Goal: Task Accomplishment & Management: Use online tool/utility

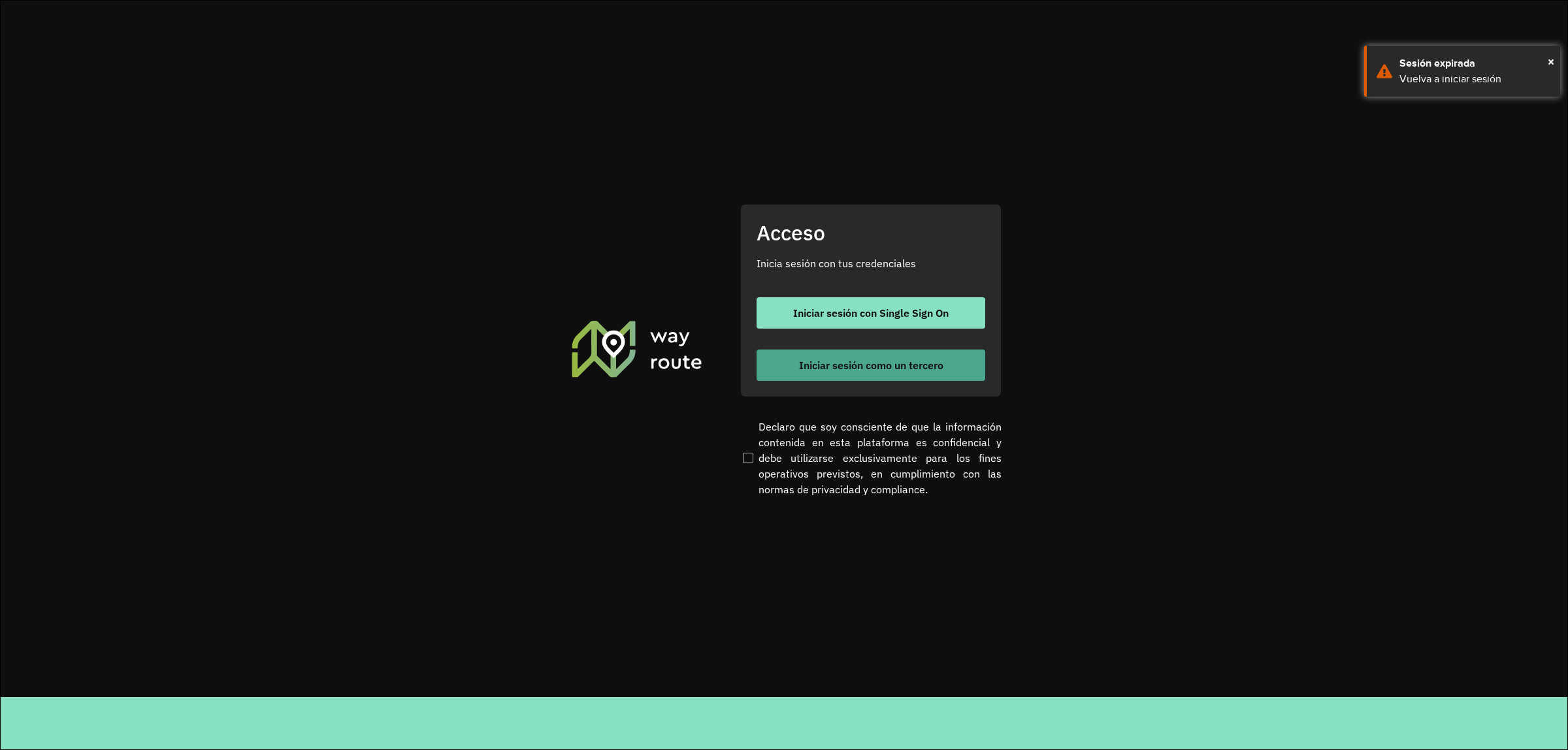
click at [841, 371] on button "Iniciar sesión como un tercero" at bounding box center [870, 365] width 228 height 31
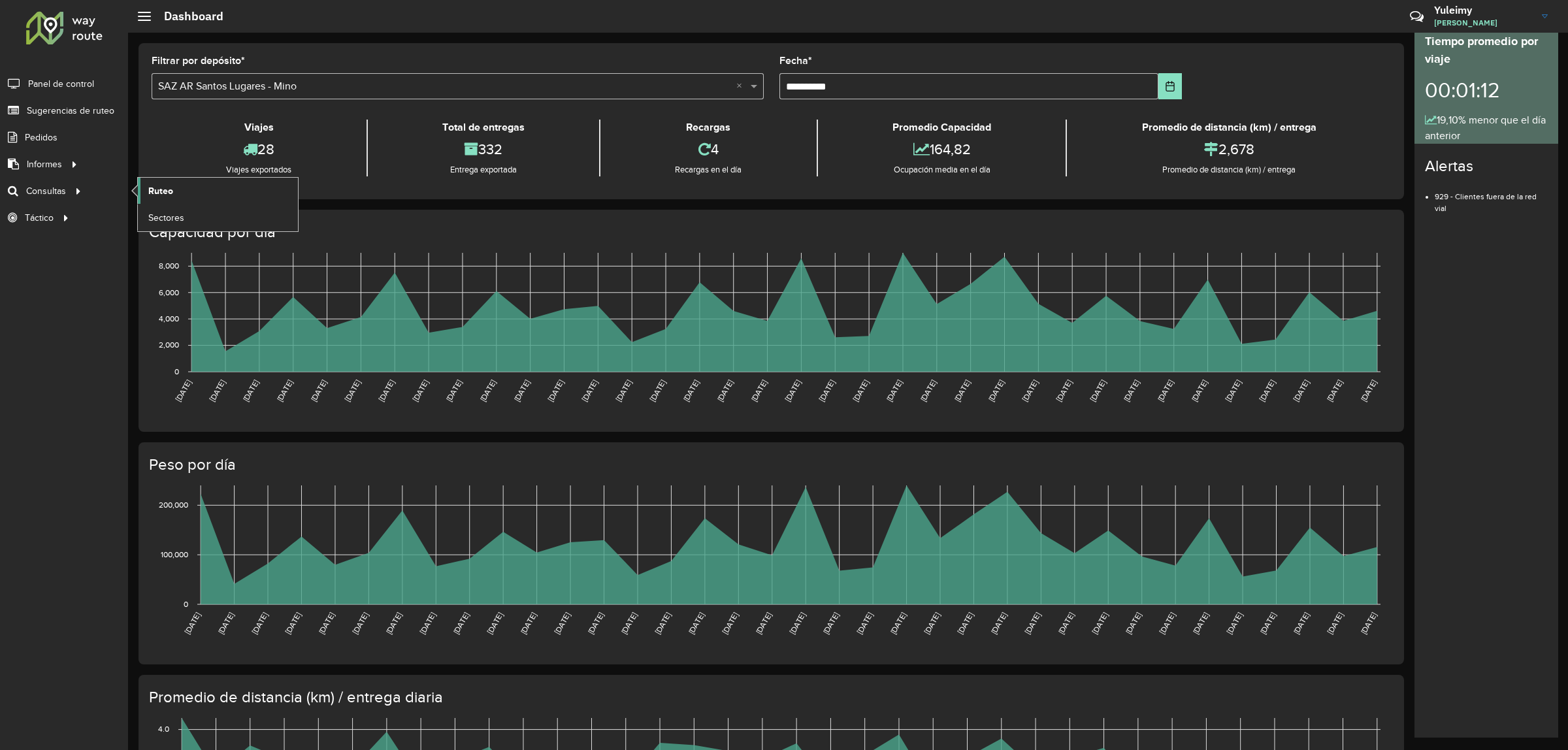
click at [159, 190] on span "Ruteo" at bounding box center [160, 191] width 24 height 14
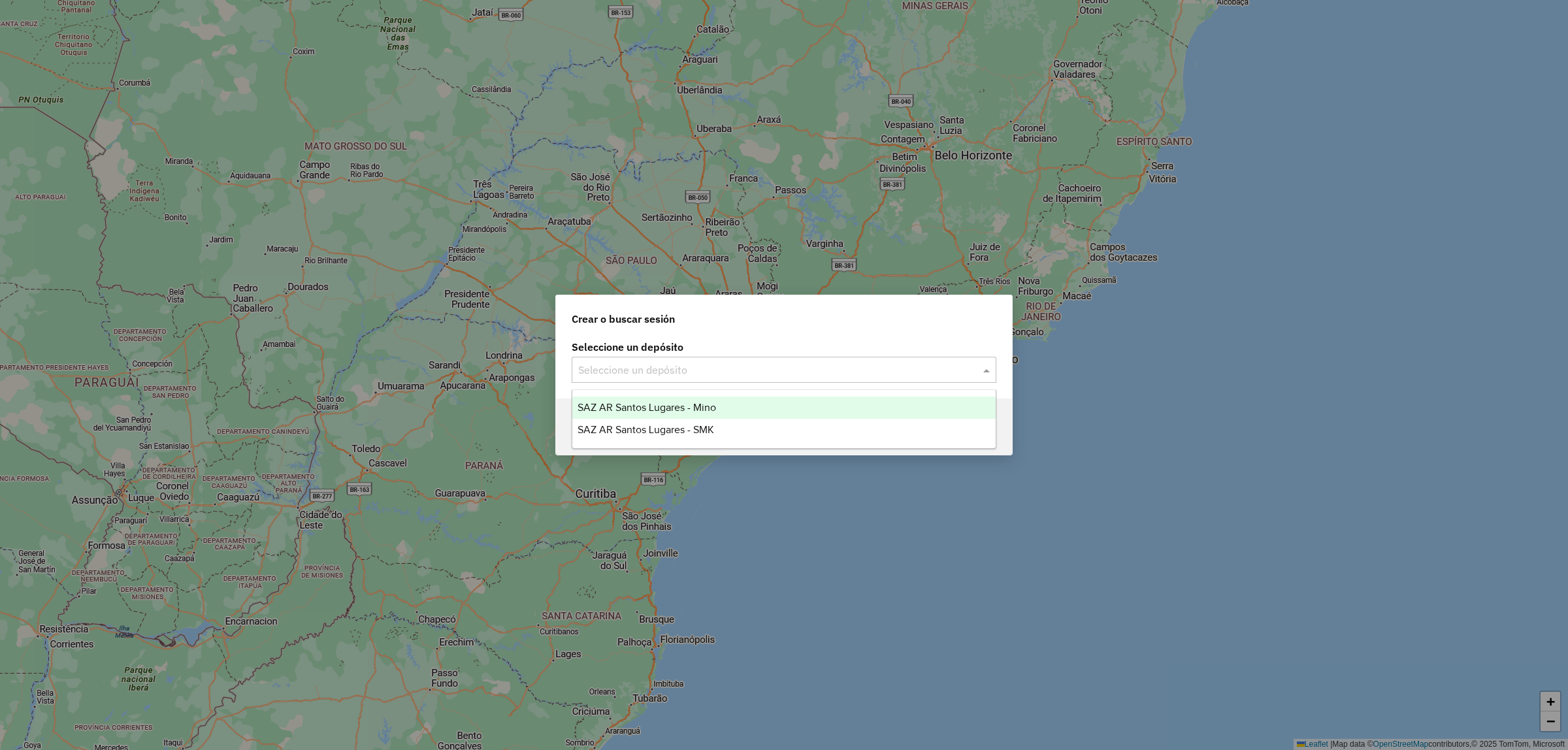
click at [629, 371] on input "text" at bounding box center [771, 370] width 385 height 16
click at [632, 402] on span "SAZ AR Santos Lugares - Mino" at bounding box center [646, 407] width 139 height 11
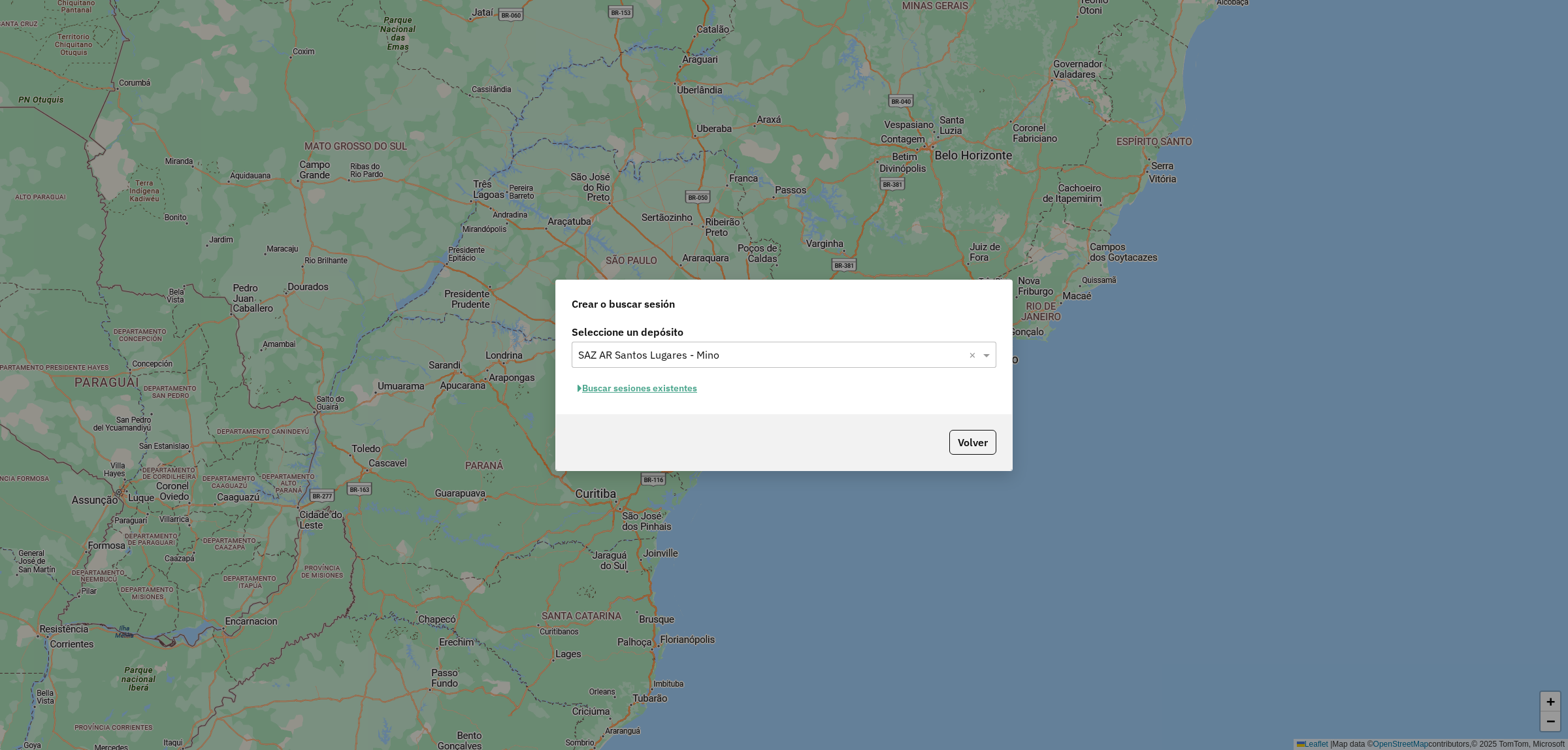
click at [667, 385] on button "Buscar sesiones existentes" at bounding box center [637, 388] width 132 height 20
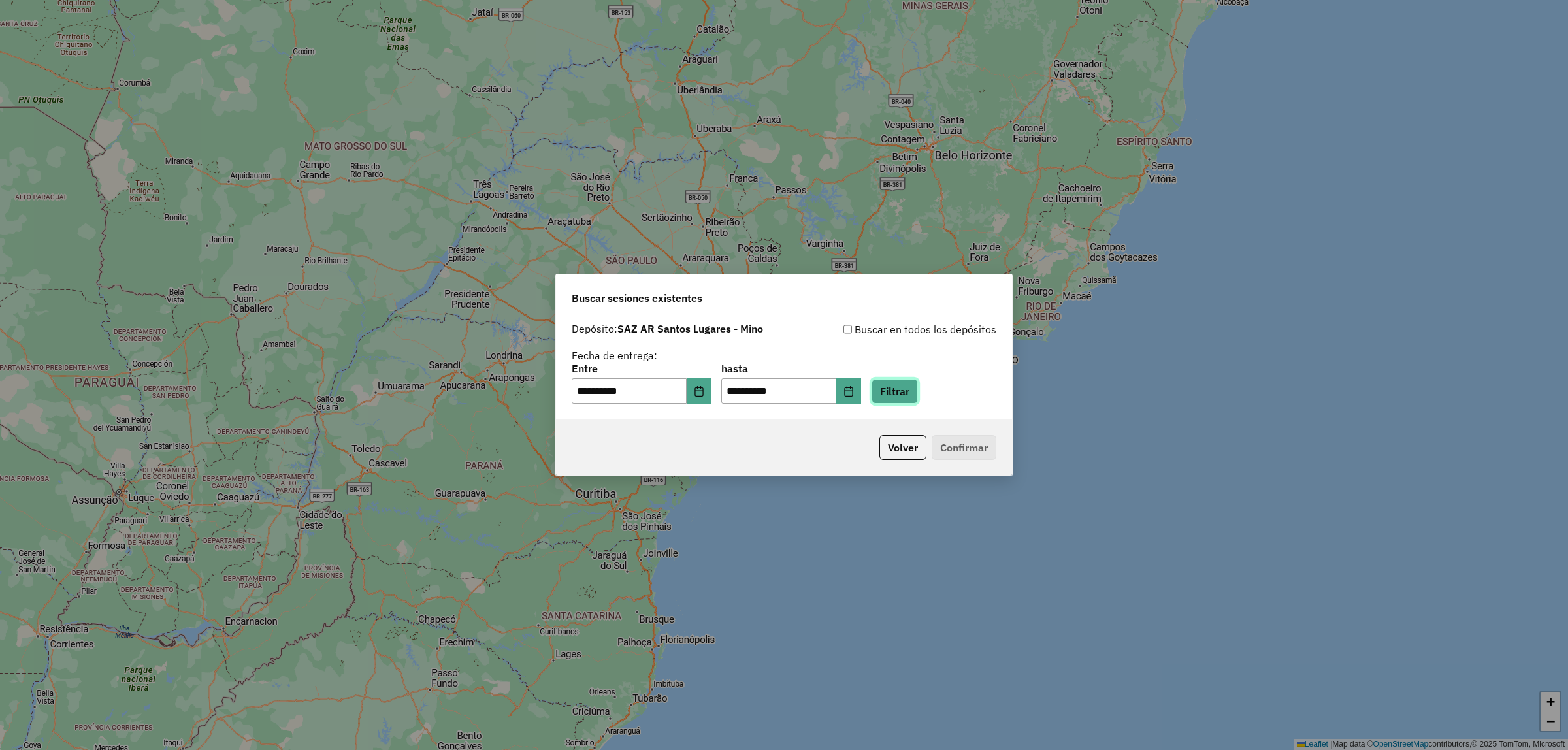
click at [900, 386] on button "Filtrar" at bounding box center [894, 391] width 46 height 24
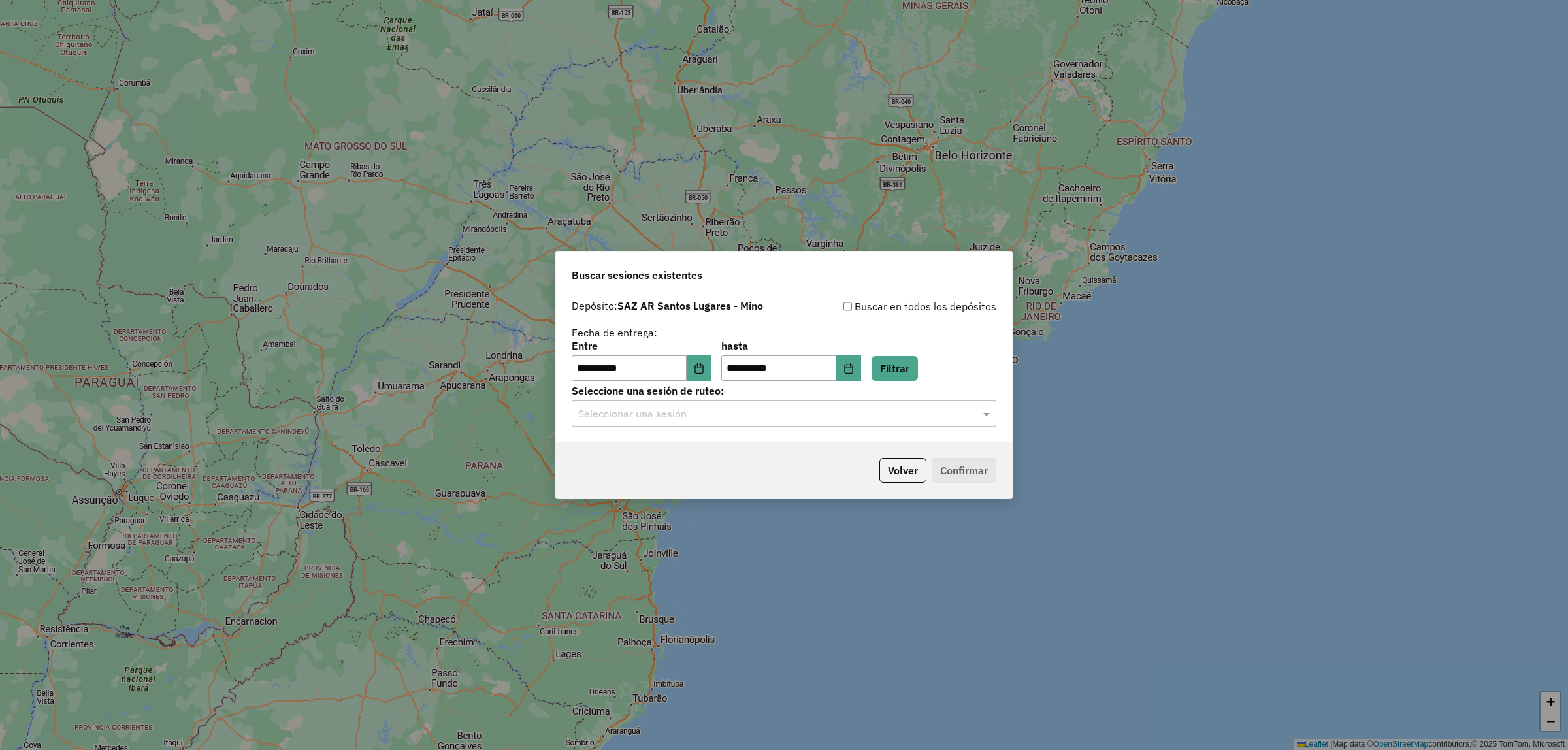
click at [706, 419] on input "text" at bounding box center [771, 414] width 385 height 16
click at [706, 456] on div "1263393 - [DATE] 18:05" at bounding box center [784, 451] width 423 height 22
click at [991, 464] on button "Confirmar" at bounding box center [963, 470] width 64 height 24
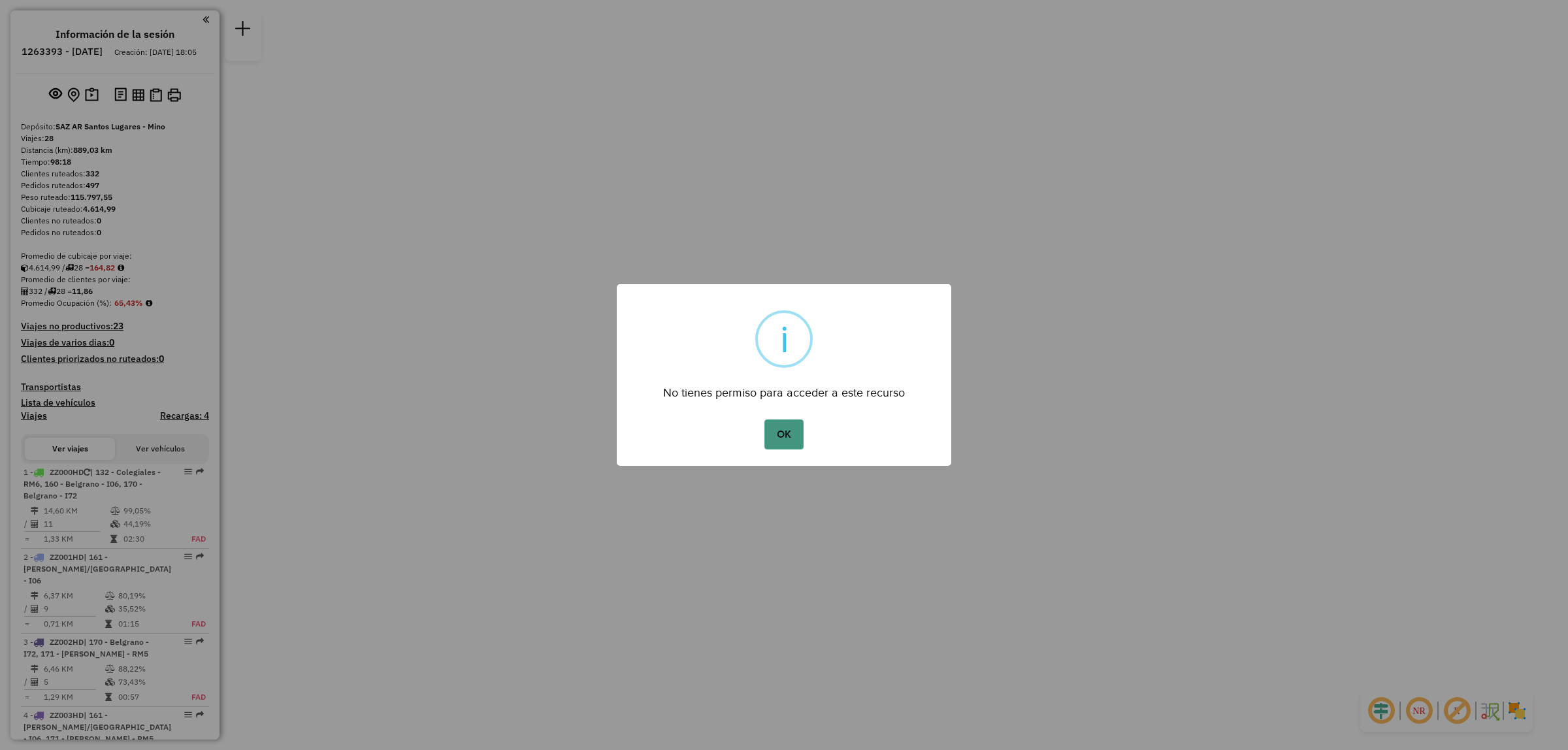
click at [790, 436] on button "OK" at bounding box center [783, 434] width 38 height 30
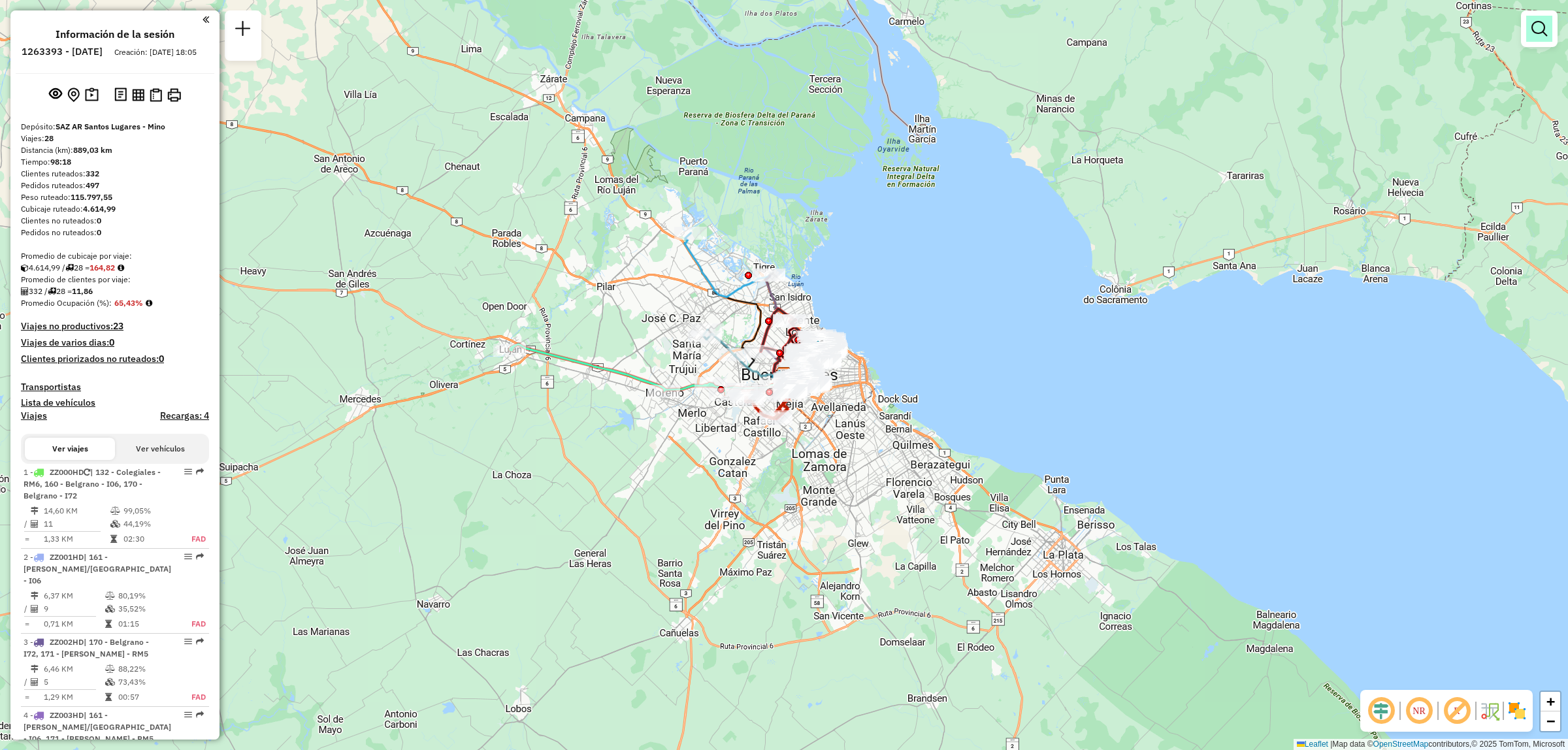
click at [1550, 31] on link at bounding box center [1539, 29] width 26 height 26
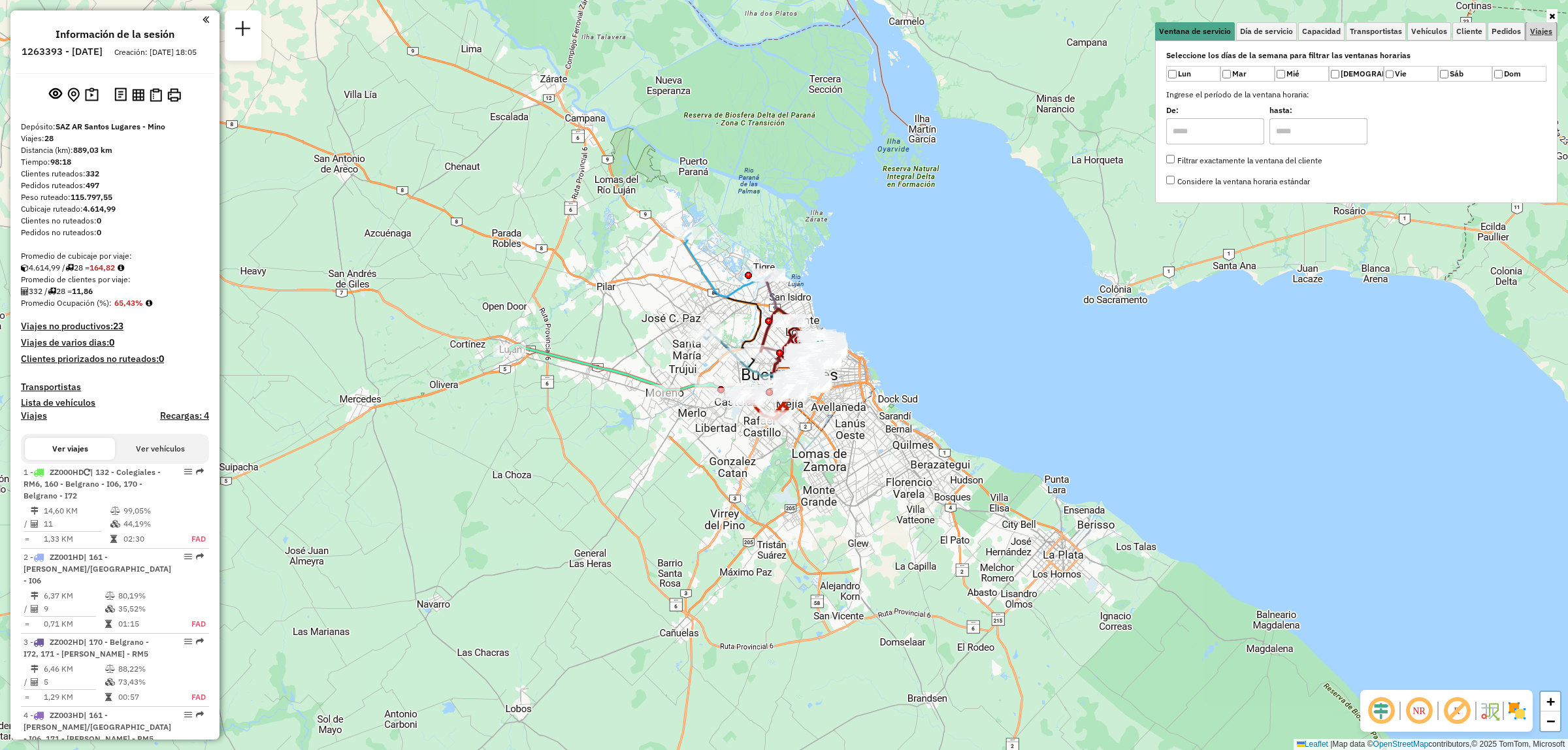
click at [1548, 32] on span "Viajes" at bounding box center [1540, 30] width 22 height 8
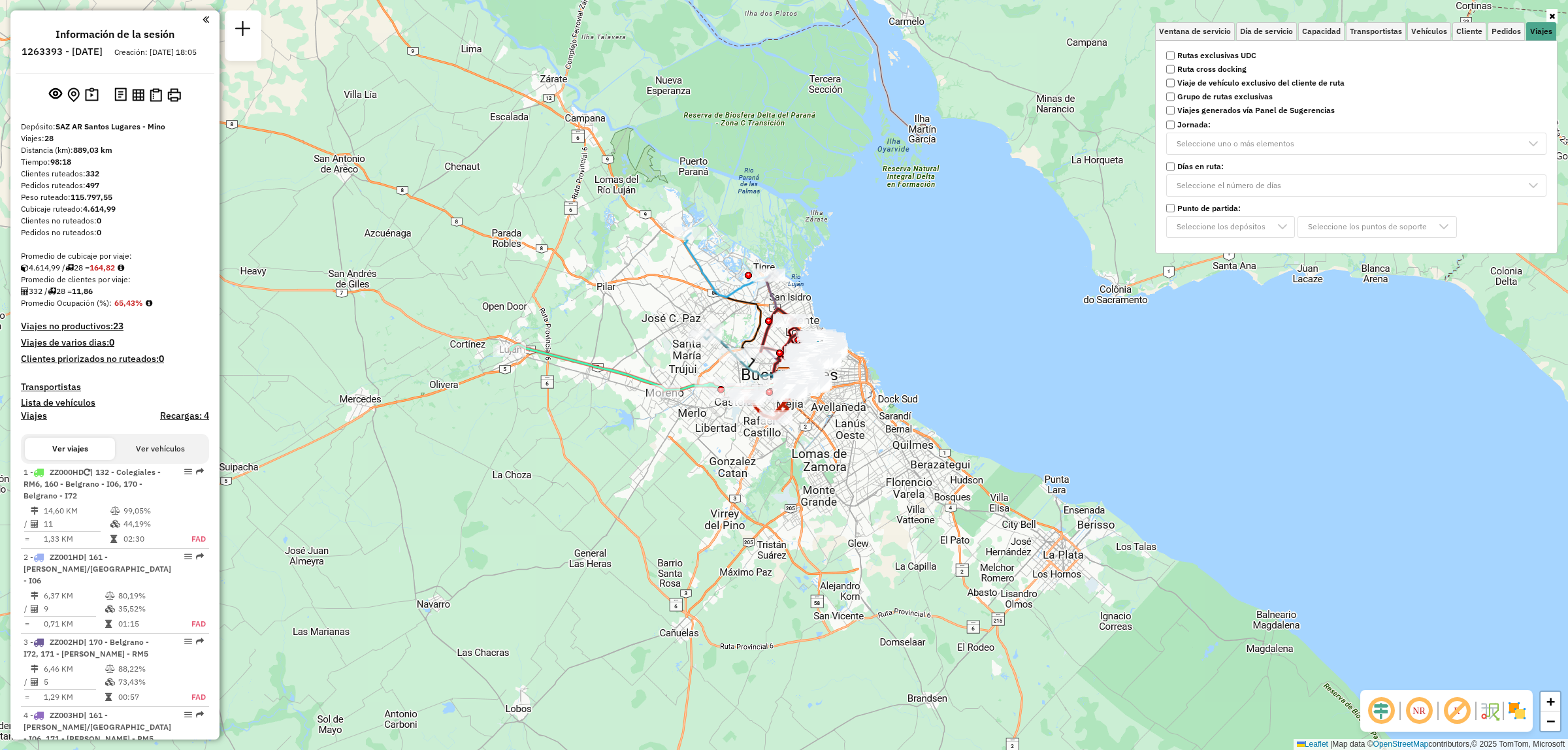
click at [1236, 58] on strong "Rutas exclusivas UDC" at bounding box center [1216, 55] width 79 height 11
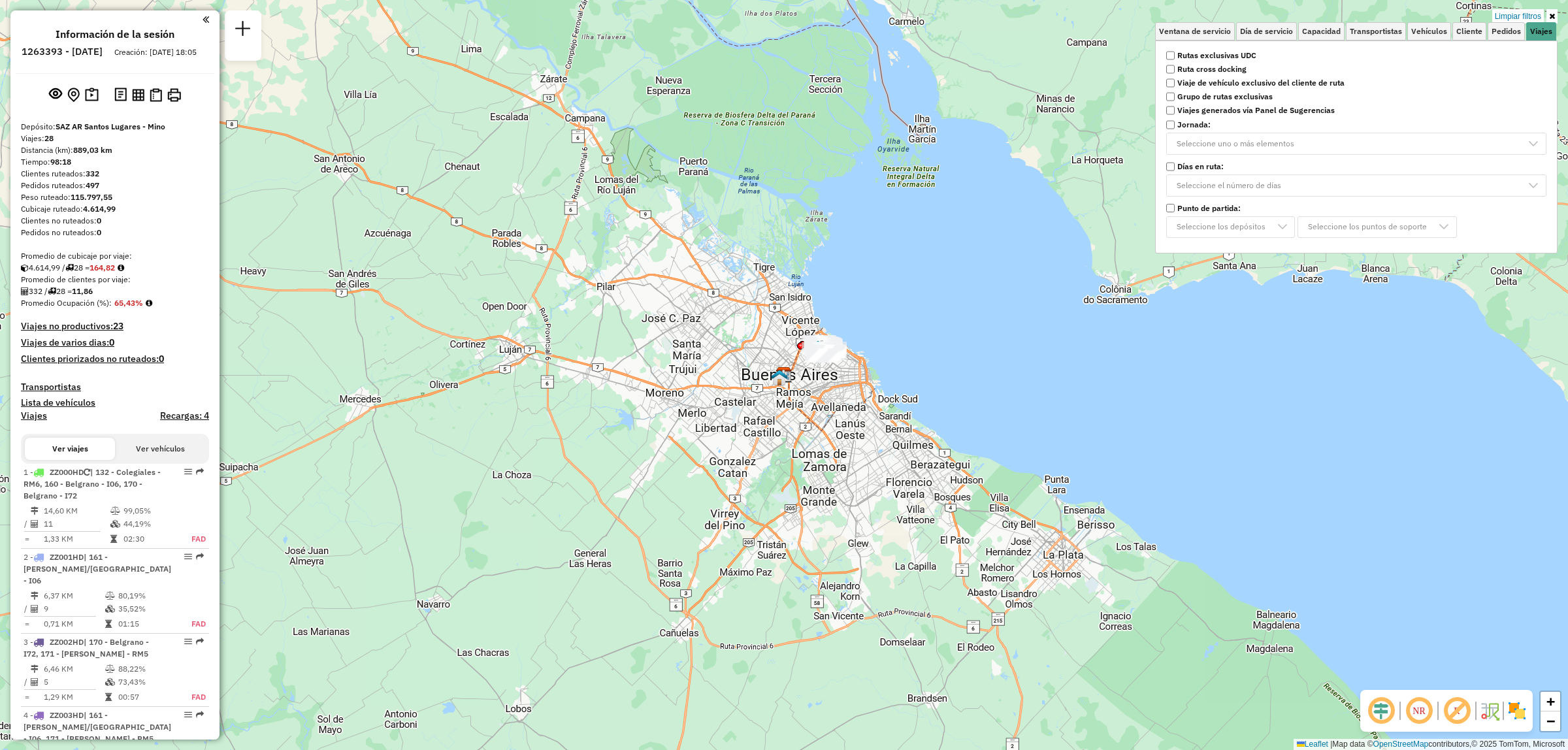
click at [921, 293] on div "Limpiar filtros Ventana de servicio Día de servicio Capacidad Transportistas Ve…" at bounding box center [784, 375] width 1568 height 750
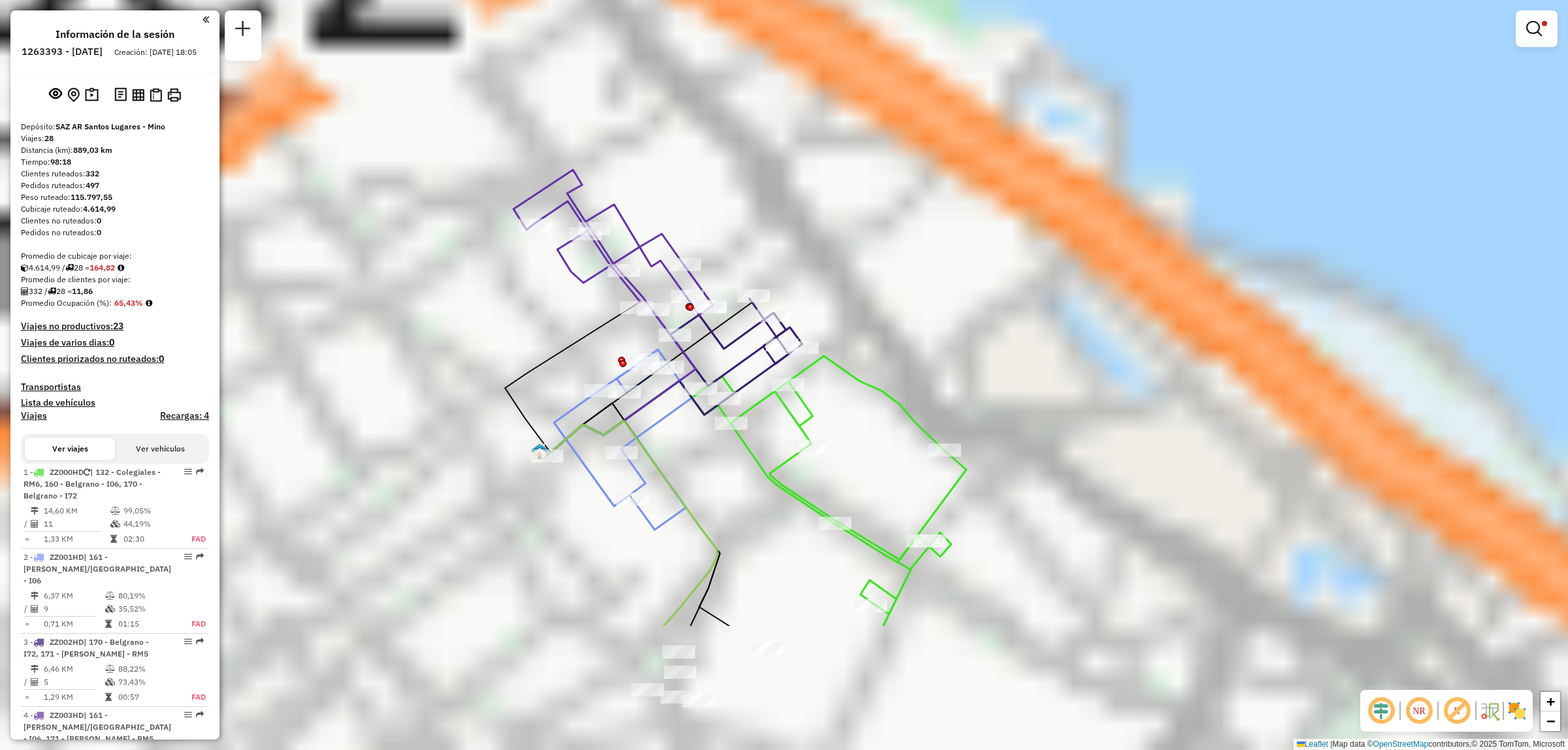
drag, startPoint x: 873, startPoint y: 484, endPoint x: 923, endPoint y: 247, distance: 242.2
click at [923, 247] on div "Limpiar filtros Ventana de servicio Día de servicio Capacidad Transportistas Ve…" at bounding box center [784, 375] width 1568 height 750
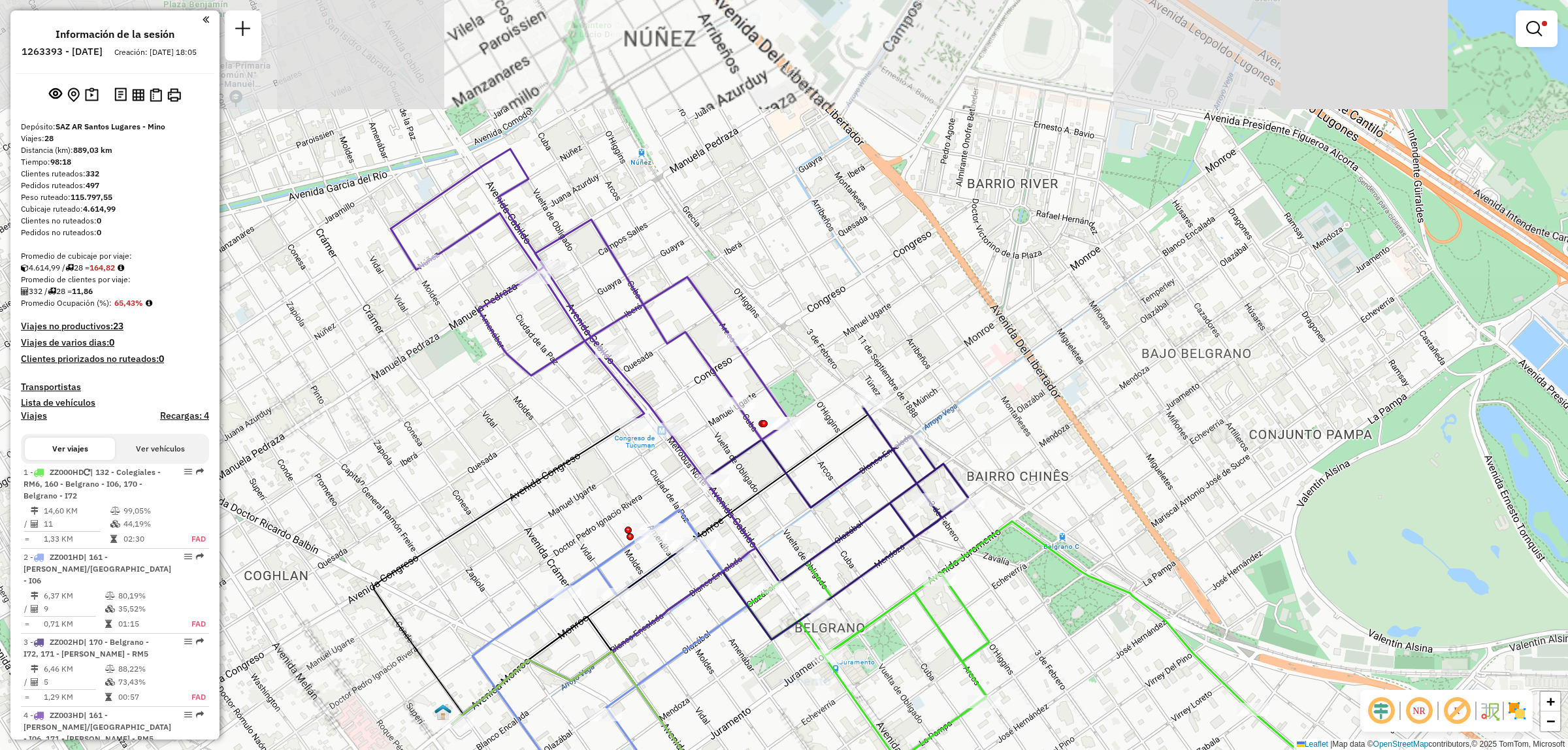
drag, startPoint x: 869, startPoint y: 400, endPoint x: 801, endPoint y: 458, distance: 89.4
click at [801, 458] on icon at bounding box center [659, 564] width 416 height 317
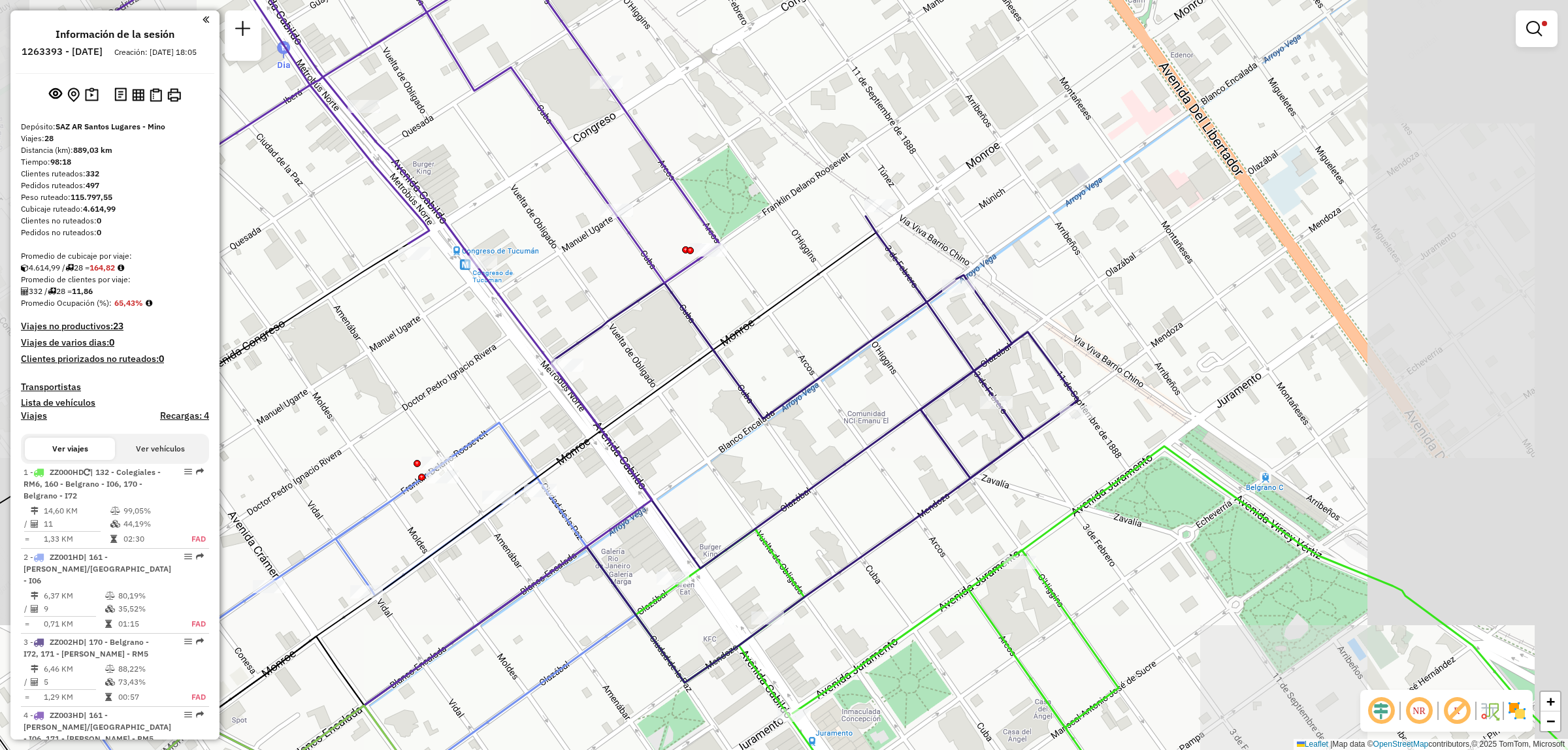
drag, startPoint x: 823, startPoint y: 393, endPoint x: 776, endPoint y: 367, distance: 53.7
click at [776, 367] on div "Limpiar filtros Ventana de servicio Día de servicio Capacidad Transportistas Ve…" at bounding box center [784, 375] width 1568 height 750
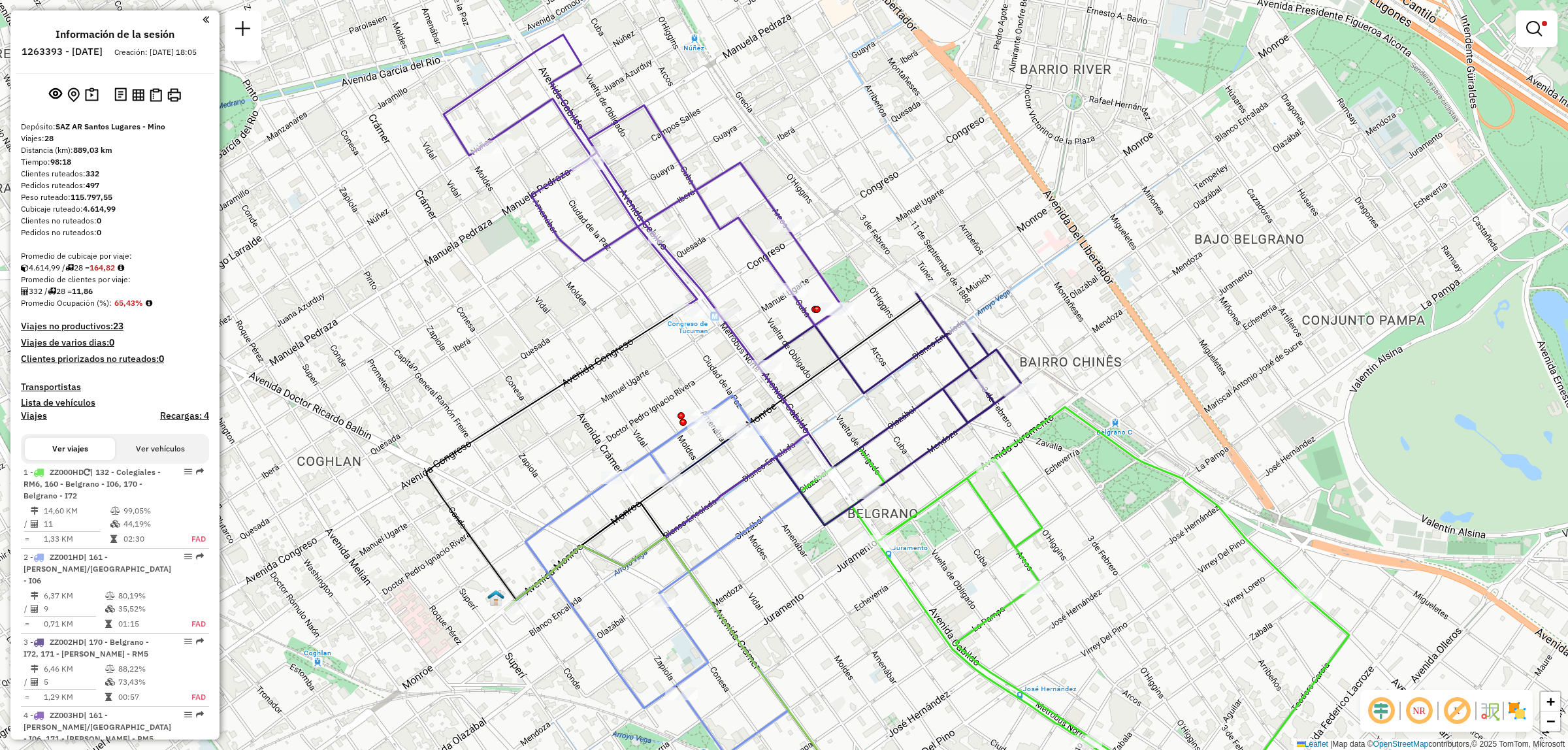
drag, startPoint x: 886, startPoint y: 409, endPoint x: 859, endPoint y: 334, distance: 79.7
click at [859, 334] on div "Limpiar filtros Ventana de servicio Día de servicio Capacidad Transportistas Ve…" at bounding box center [784, 375] width 1568 height 750
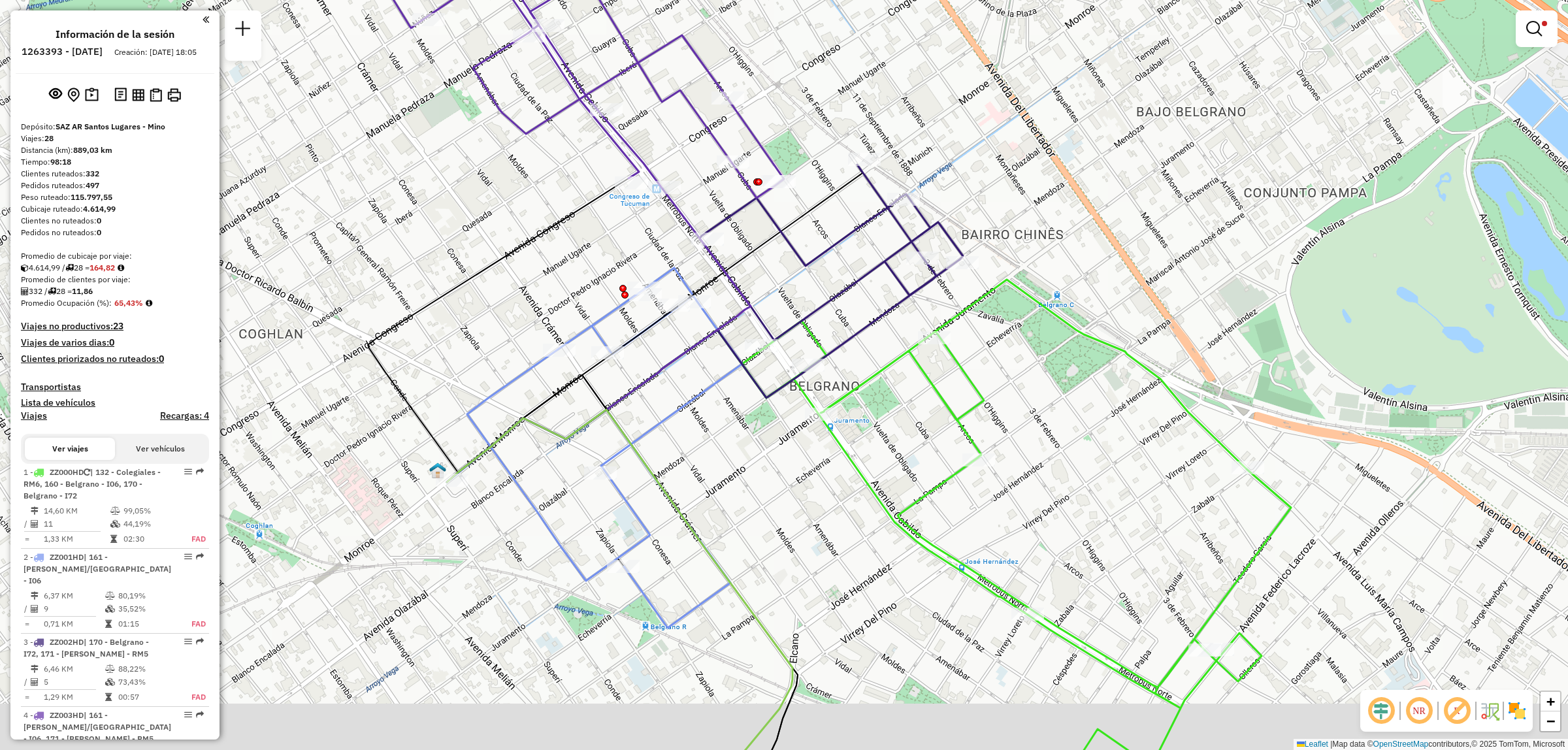
drag, startPoint x: 959, startPoint y: 433, endPoint x: 892, endPoint y: 364, distance: 96.2
click at [892, 364] on icon at bounding box center [1017, 520] width 549 height 482
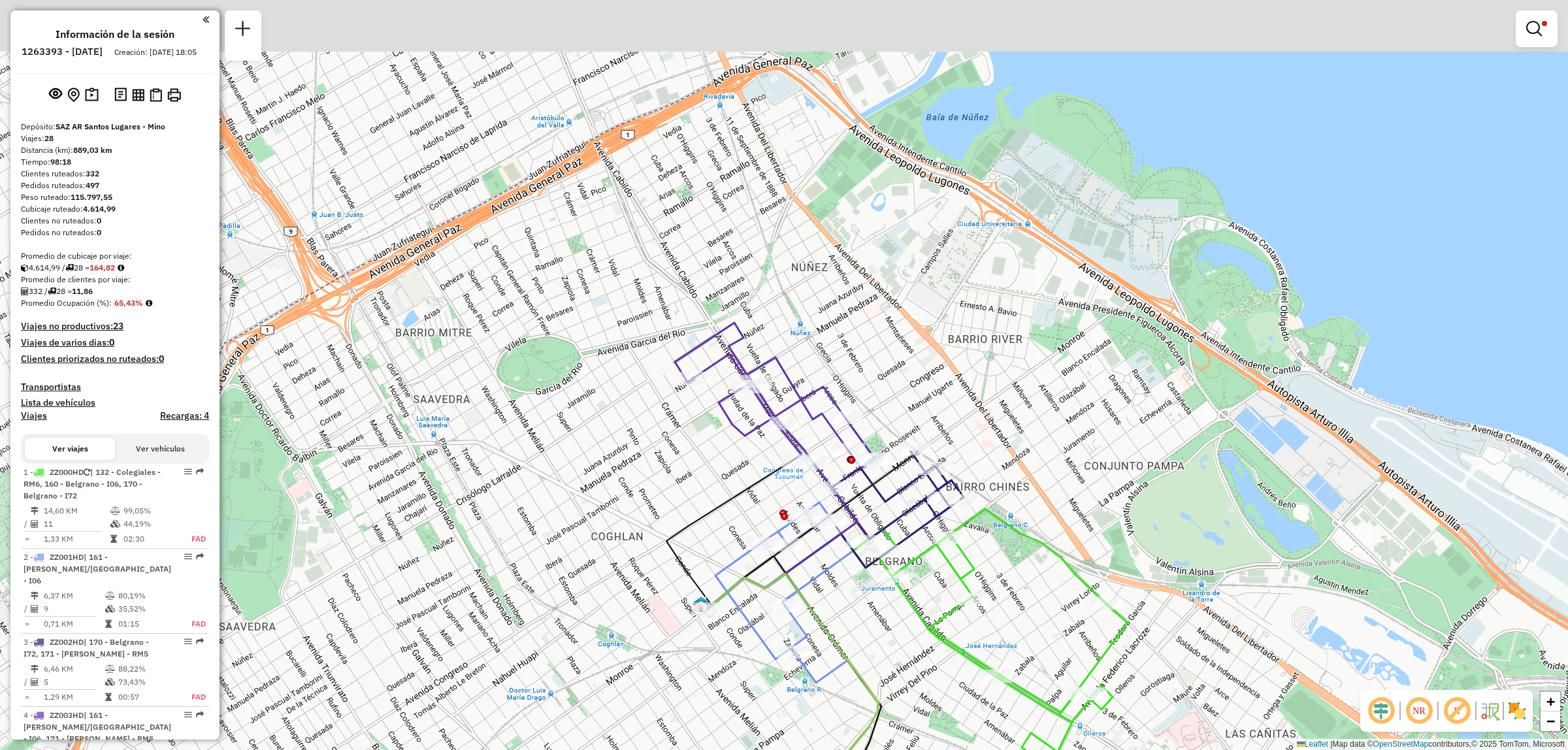
drag, startPoint x: 821, startPoint y: 568, endPoint x: 821, endPoint y: 586, distance: 18.0
click at [821, 586] on div "Limpiar filtros Ventana de servicio Día de servicio Capacidad Transportistas Ve…" at bounding box center [784, 375] width 1568 height 750
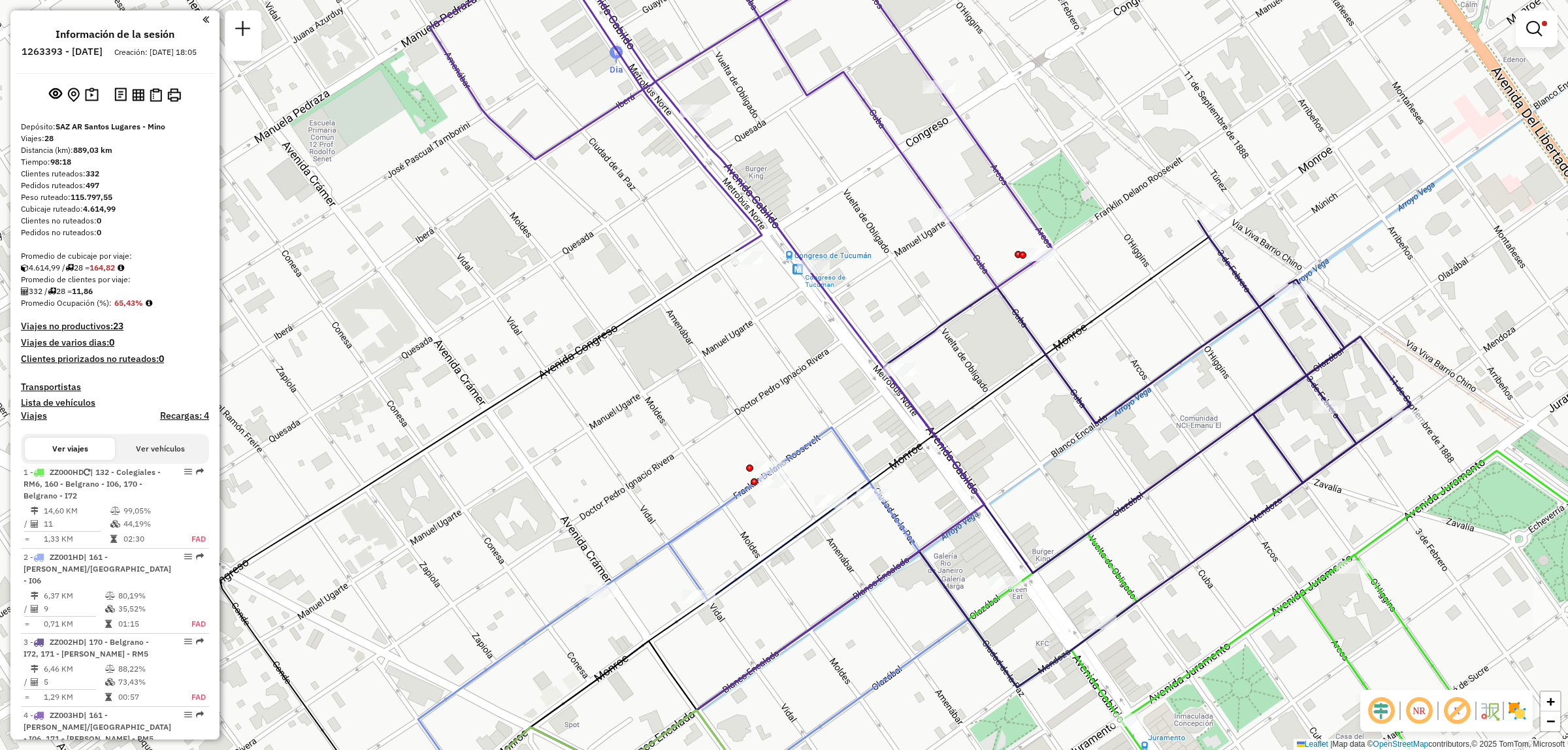
drag, startPoint x: 724, startPoint y: 479, endPoint x: 713, endPoint y: 539, distance: 61.0
click at [713, 539] on div "Limpiar filtros Ventana de servicio Día de servicio Capacidad Transportistas Ve…" at bounding box center [784, 375] width 1568 height 750
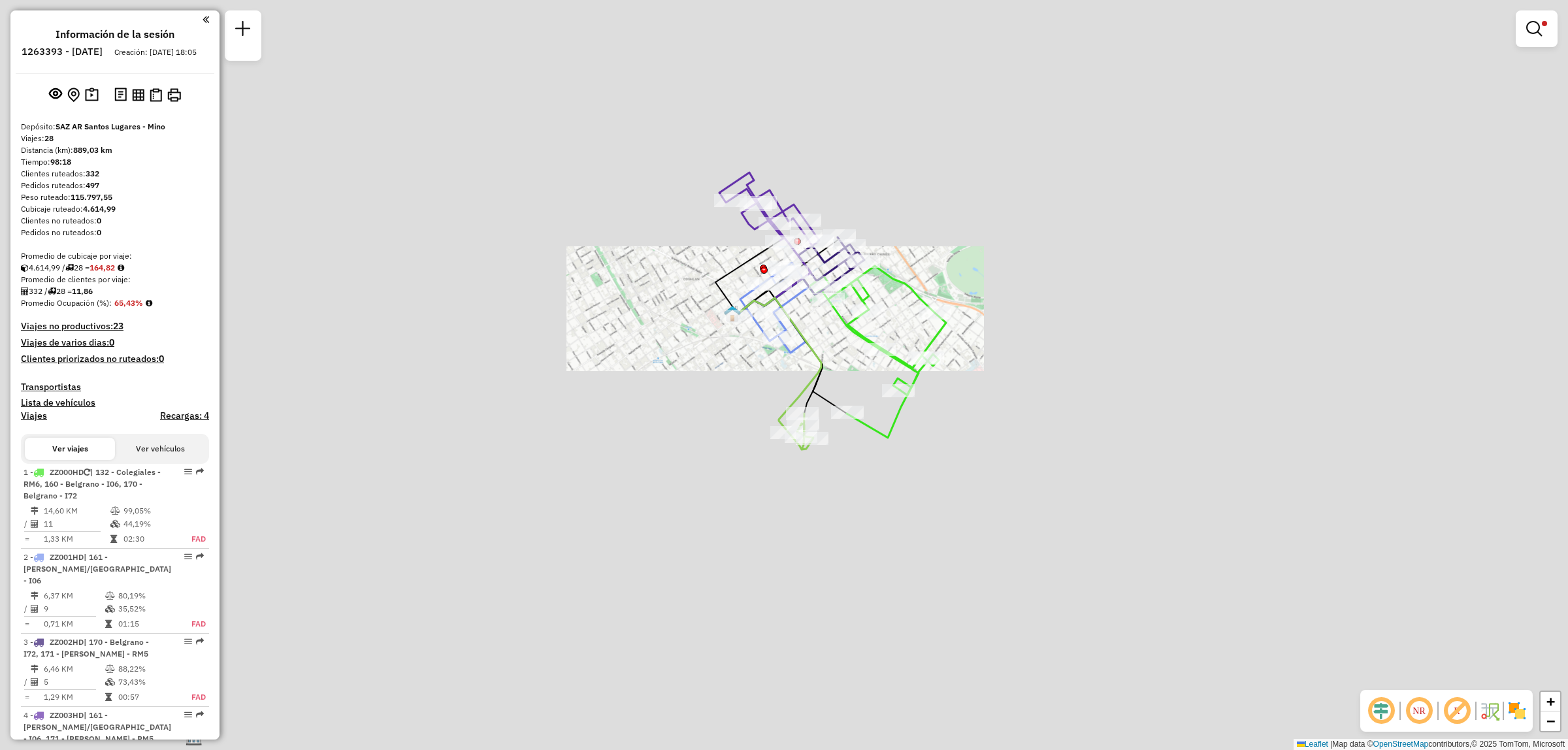
drag, startPoint x: 807, startPoint y: 294, endPoint x: 769, endPoint y: 271, distance: 44.4
click at [773, 271] on icon at bounding box center [799, 288] width 128 height 56
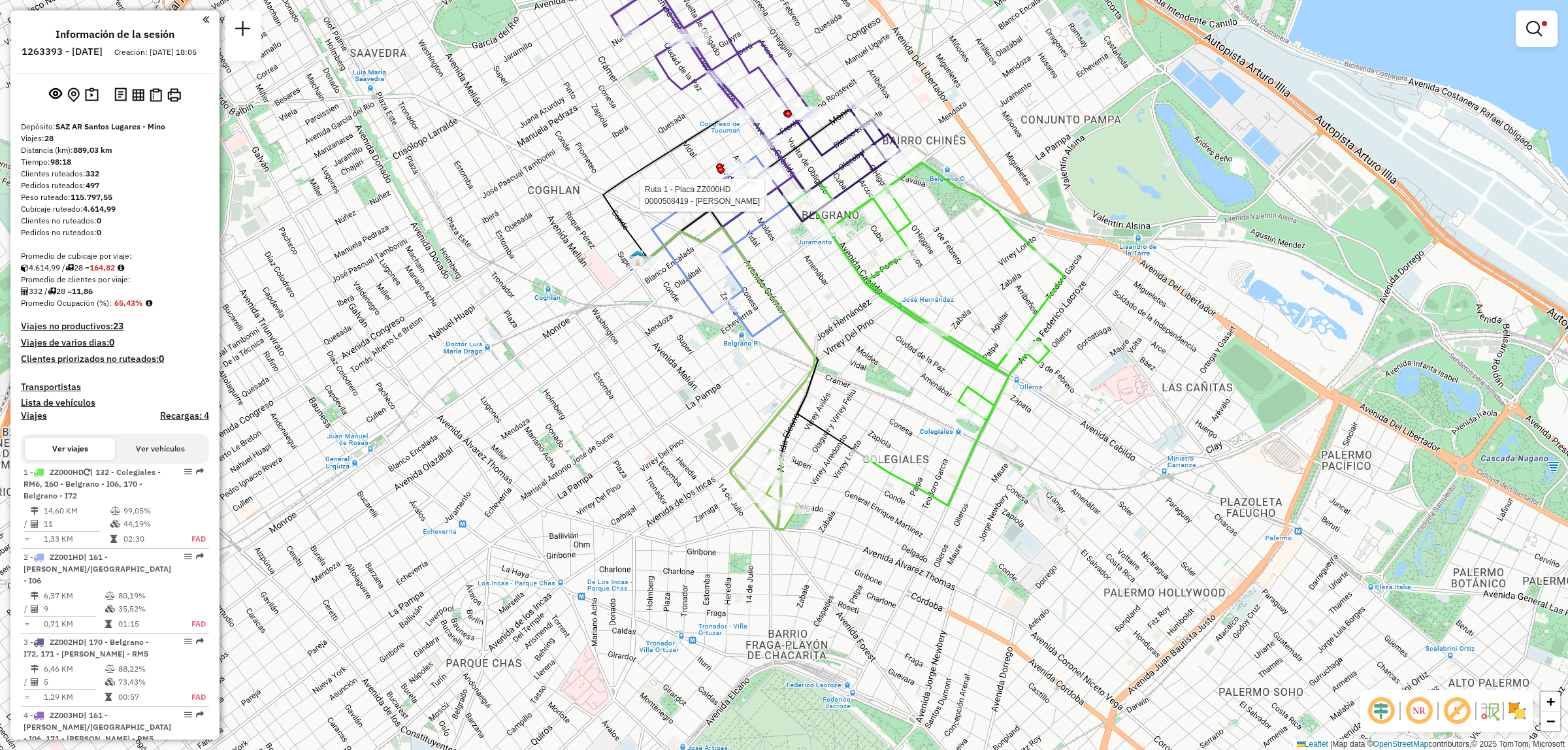
click at [612, 369] on div "Ruta 1 - Placa ZZ000HD 0000508419 - MIRA LAURA ALEJANDRA Limpiar filtros Ventan…" at bounding box center [784, 375] width 1568 height 750
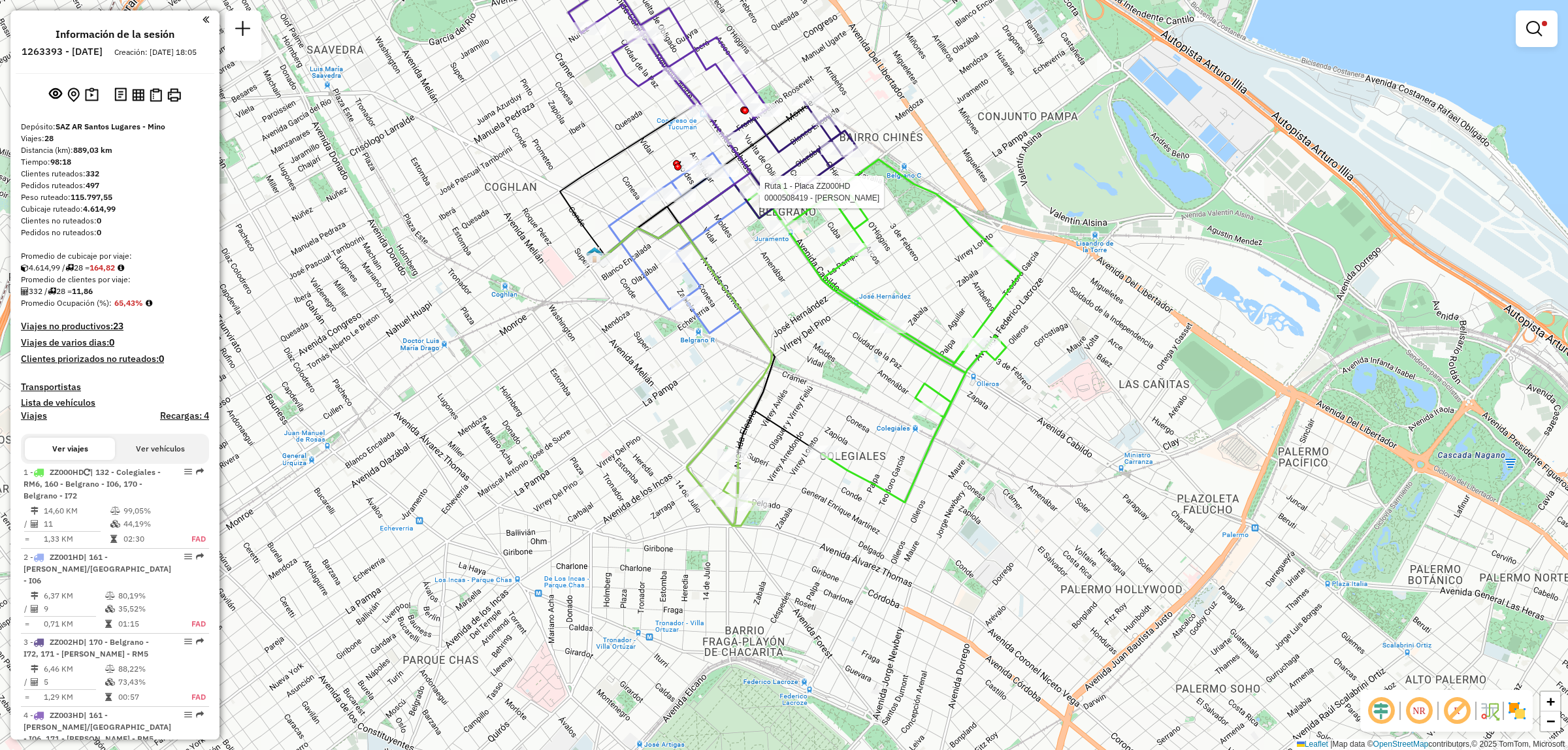
drag, startPoint x: 993, startPoint y: 390, endPoint x: 968, endPoint y: 475, distance: 88.6
click at [968, 475] on div "Ruta 1 - Placa ZZ000HD 0000508419 - MIRA LAURA ALEJANDRA Limpiar filtros Ventan…" at bounding box center [784, 375] width 1568 height 750
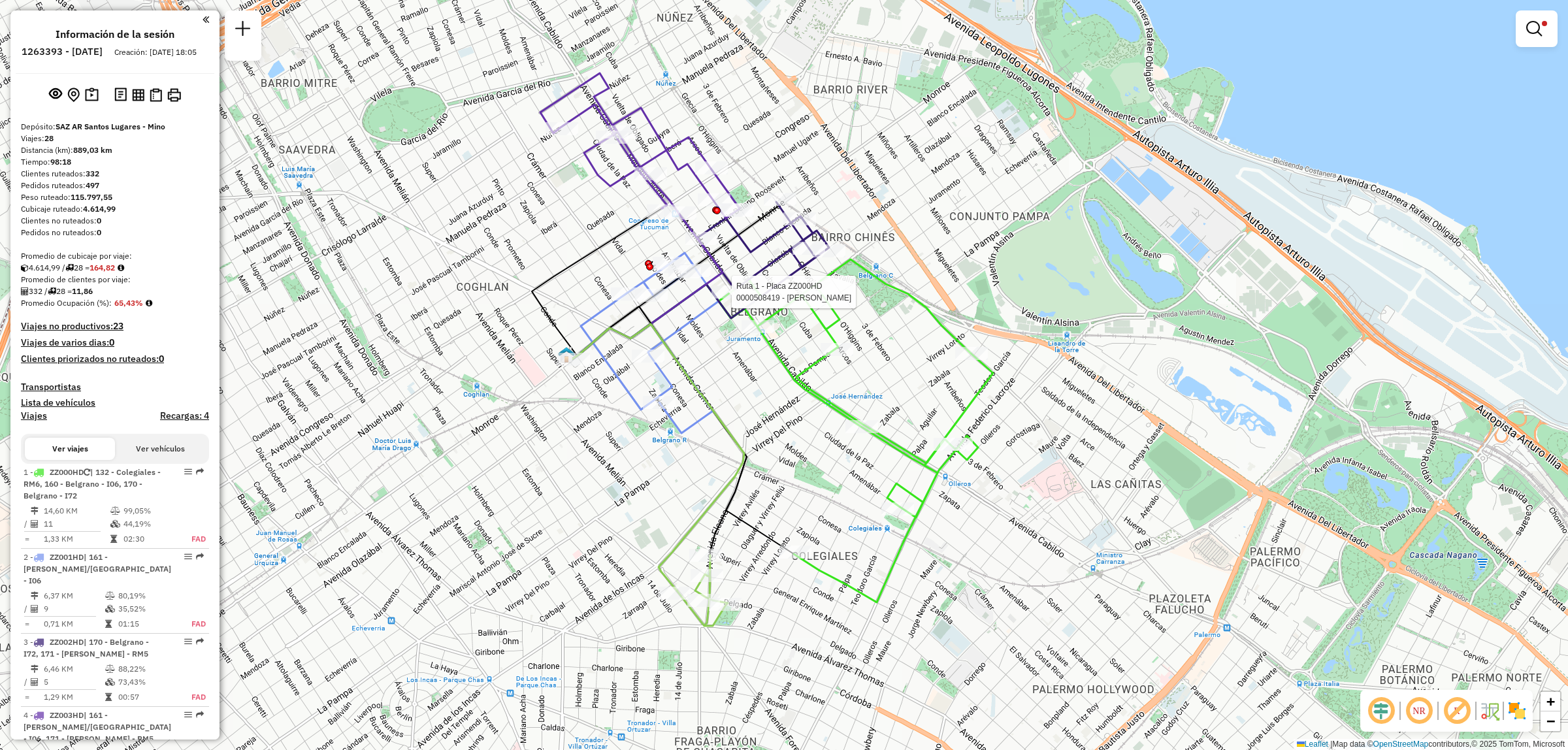
click at [766, 438] on div "Ruta 1 - Placa ZZ000HD 0000508419 - MIRA LAURA ALEJANDRA Limpiar filtros Ventan…" at bounding box center [784, 375] width 1568 height 750
drag, startPoint x: 709, startPoint y: 429, endPoint x: 573, endPoint y: 144, distance: 315.8
click at [573, 144] on div "Limpiar filtros Ventana de servicio Día de servicio Capacidad Transportistas Ve…" at bounding box center [784, 375] width 1568 height 750
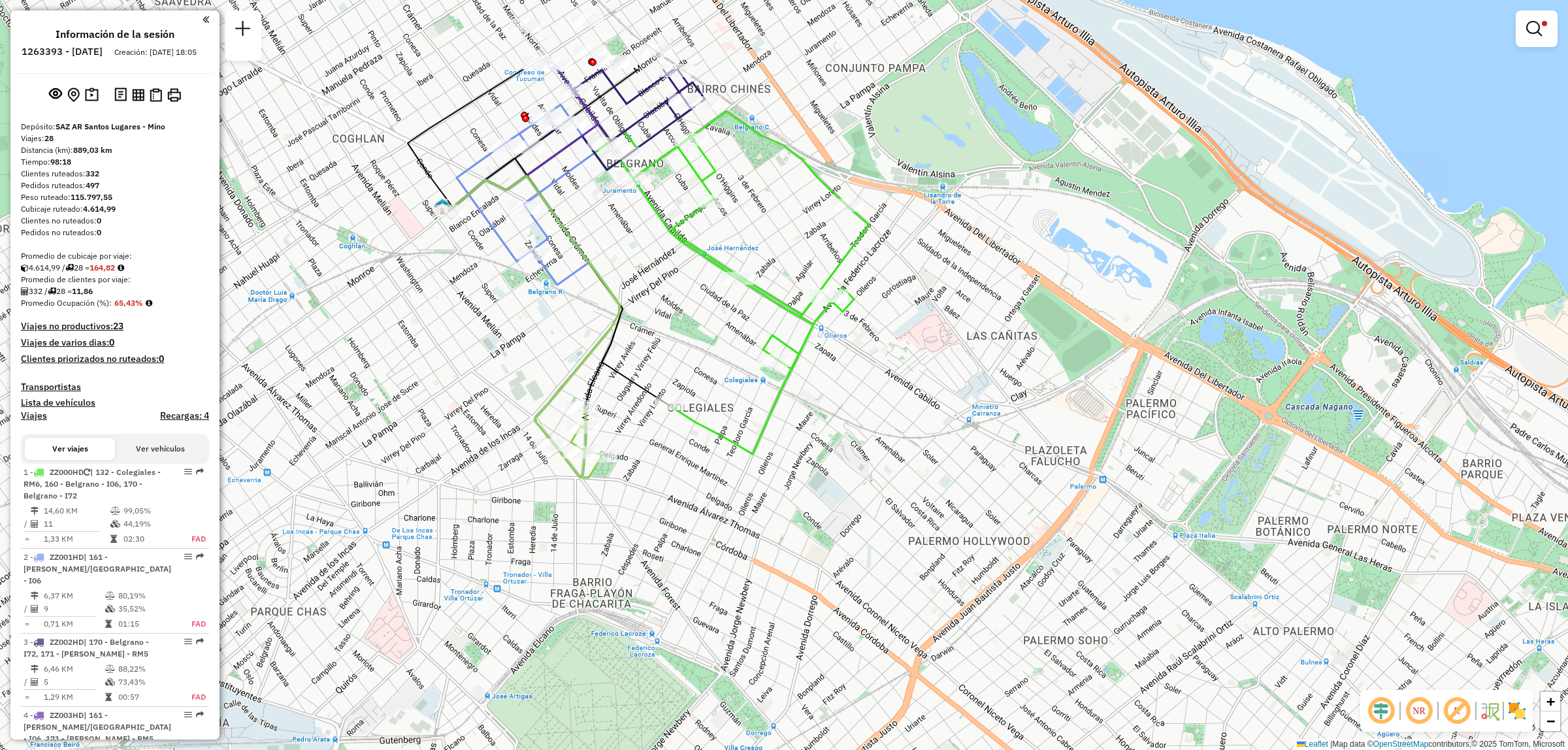
drag, startPoint x: 618, startPoint y: 164, endPoint x: 658, endPoint y: 400, distance: 239.4
click at [668, 402] on div "Limpiar filtros Ventana de servicio Día de servicio Capacidad Transportistas Ve…" at bounding box center [784, 375] width 1568 height 750
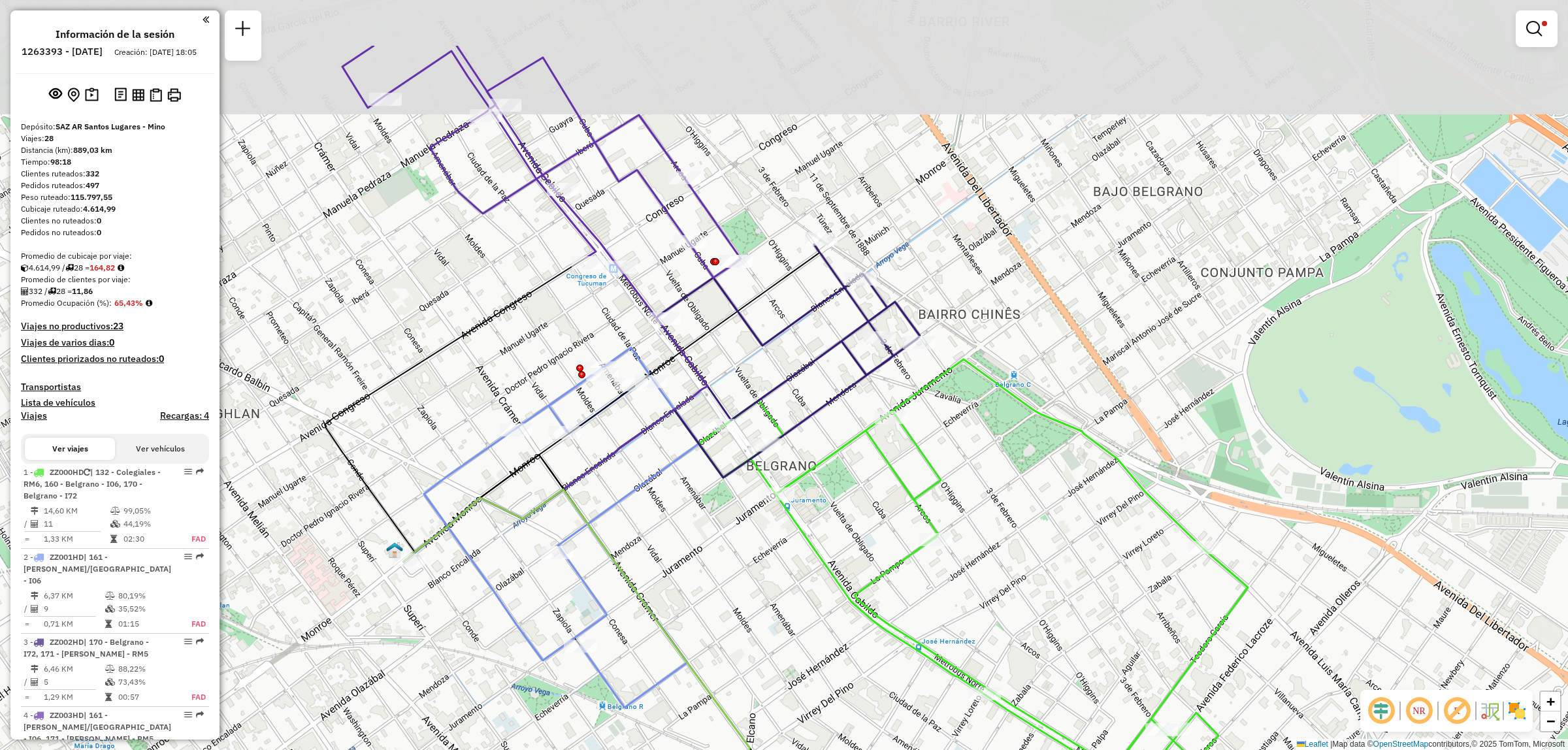
drag, startPoint x: 657, startPoint y: 202, endPoint x: 681, endPoint y: 323, distance: 123.4
click at [681, 323] on div "Limpiar filtros Ventana de servicio Día de servicio Capacidad Transportistas Ve…" at bounding box center [784, 375] width 1568 height 750
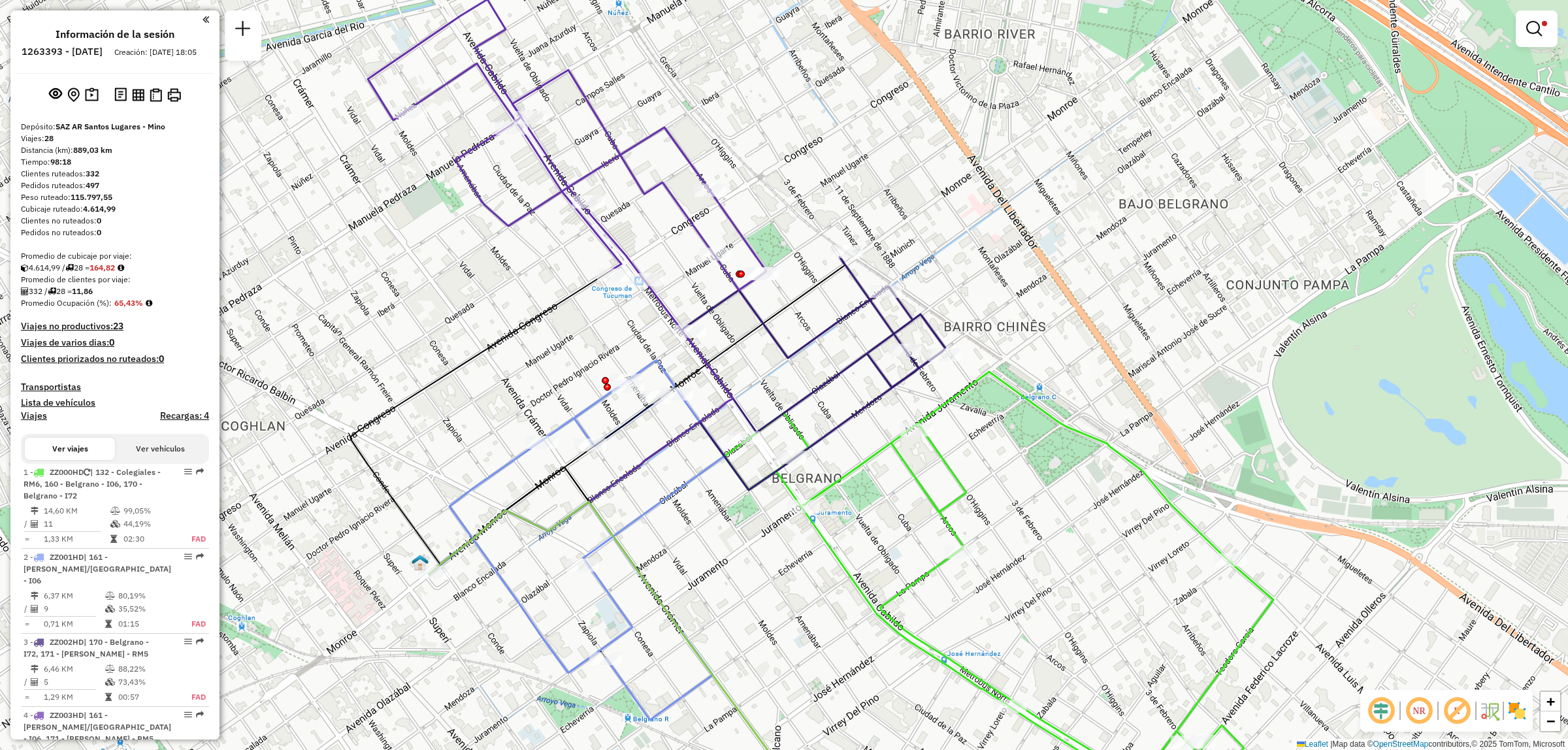
drag, startPoint x: 619, startPoint y: 325, endPoint x: 700, endPoint y: 375, distance: 95.2
click at [700, 375] on div "Limpiar filtros Ventana de servicio Día de servicio Capacidad Transportistas Ve…" at bounding box center [784, 375] width 1568 height 750
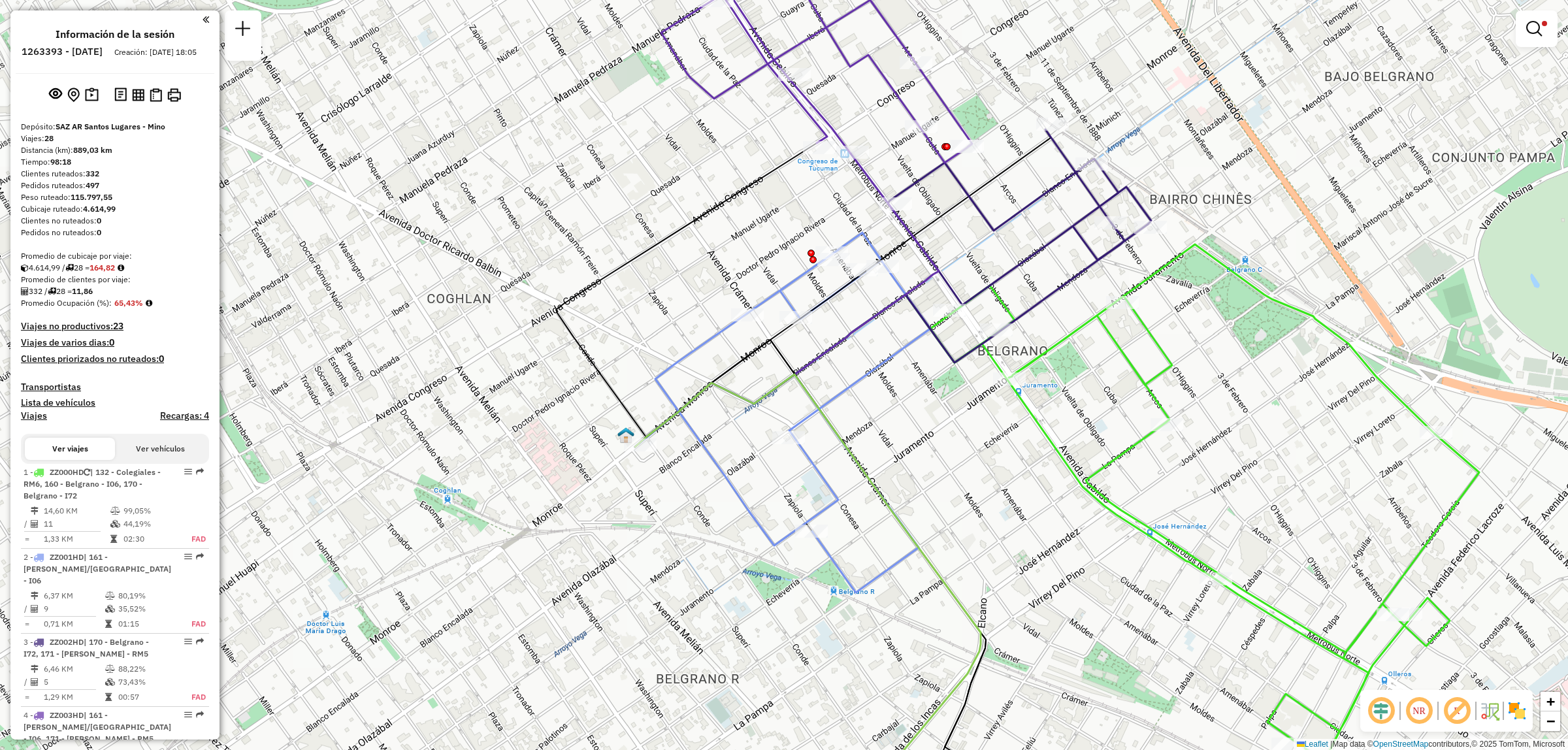
drag, startPoint x: 1337, startPoint y: 432, endPoint x: 1297, endPoint y: 278, distance: 159.1
click at [1316, 304] on div "Limpiar filtros Ventana de servicio Día de servicio Capacidad Transportistas Ve…" at bounding box center [784, 375] width 1568 height 750
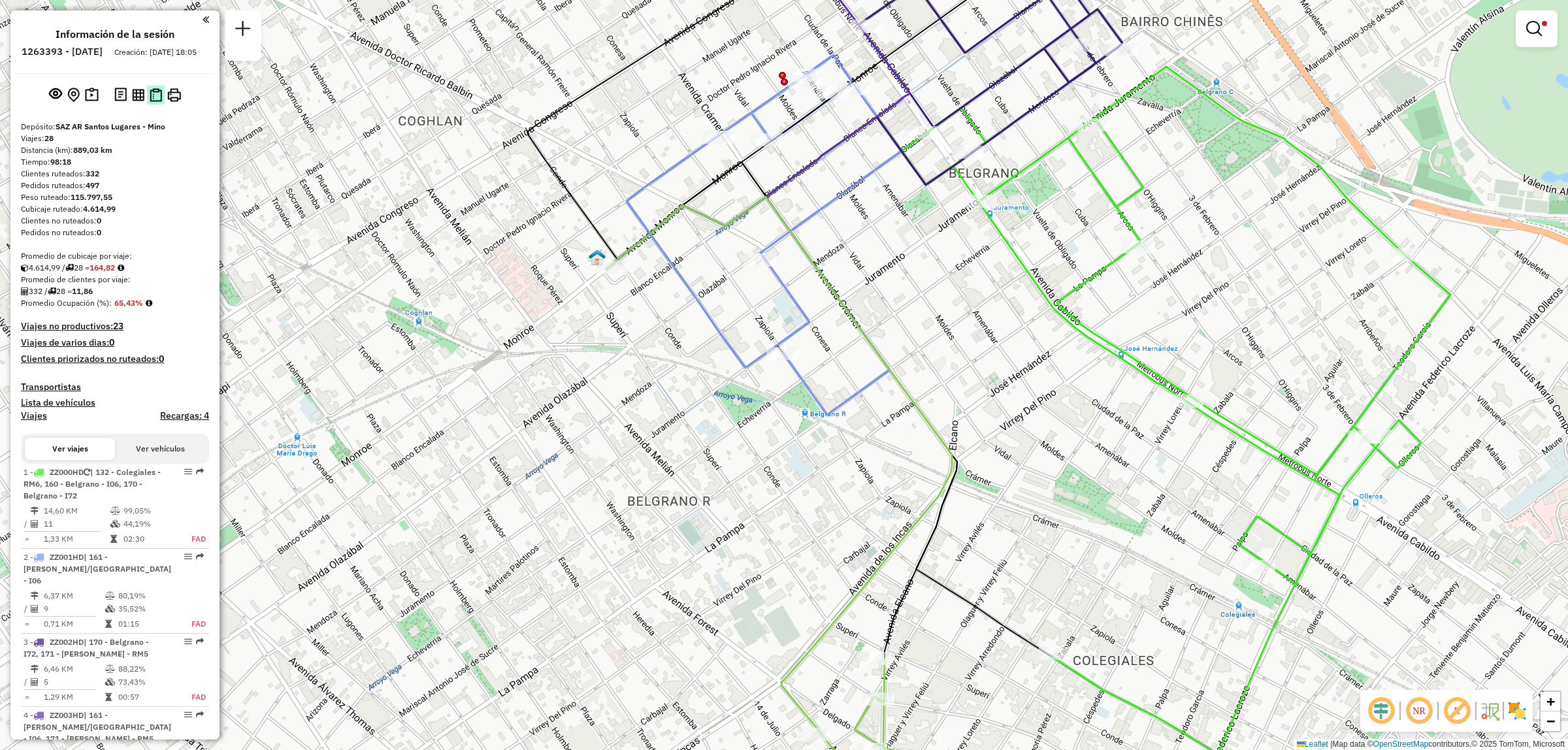
click at [159, 102] on img at bounding box center [156, 95] width 12 height 14
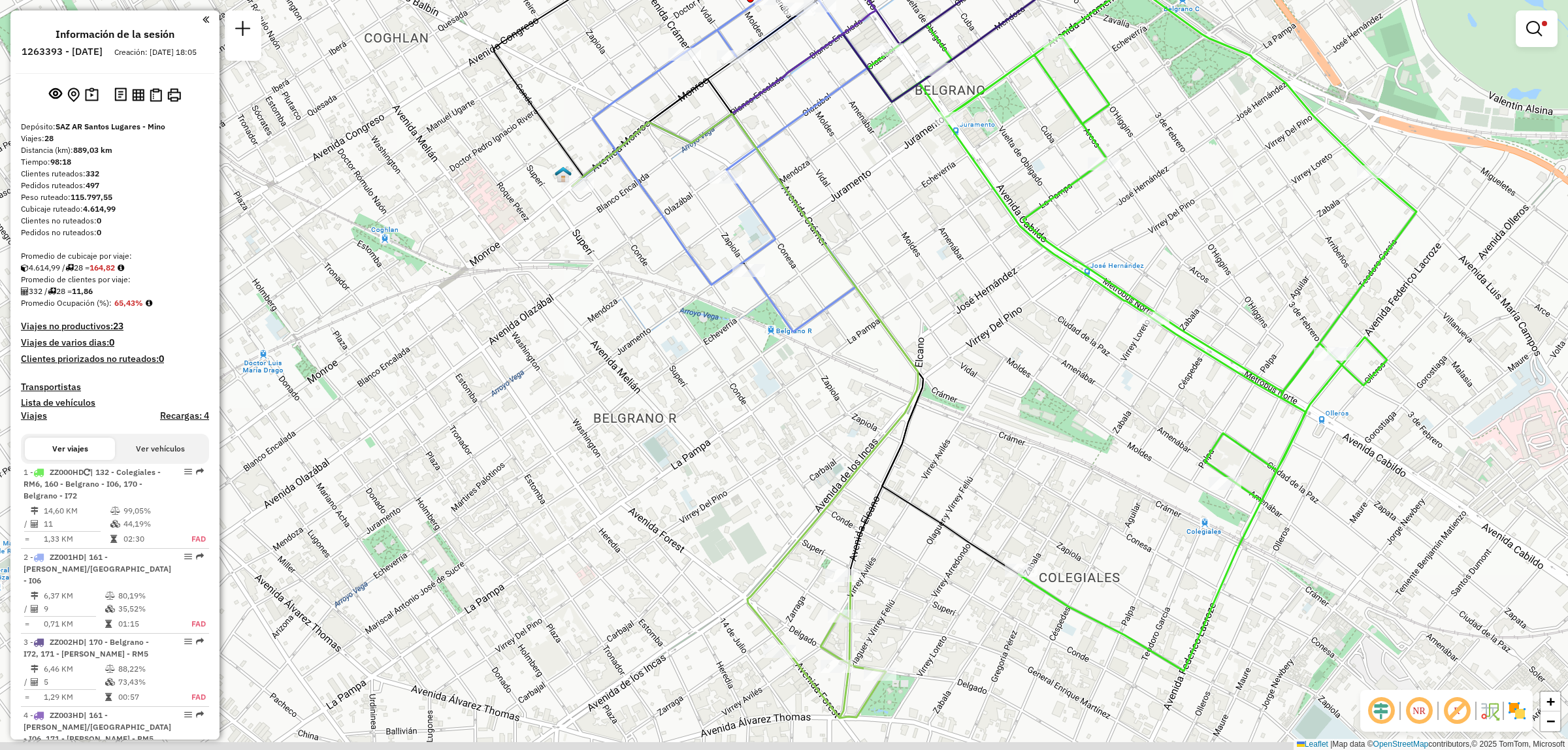
drag, startPoint x: 1053, startPoint y: 528, endPoint x: 1029, endPoint y: 497, distance: 39.2
click at [1017, 445] on div "Limpiar filtros Ventana de servicio Día de servicio Capacidad Transportistas Ve…" at bounding box center [784, 375] width 1568 height 750
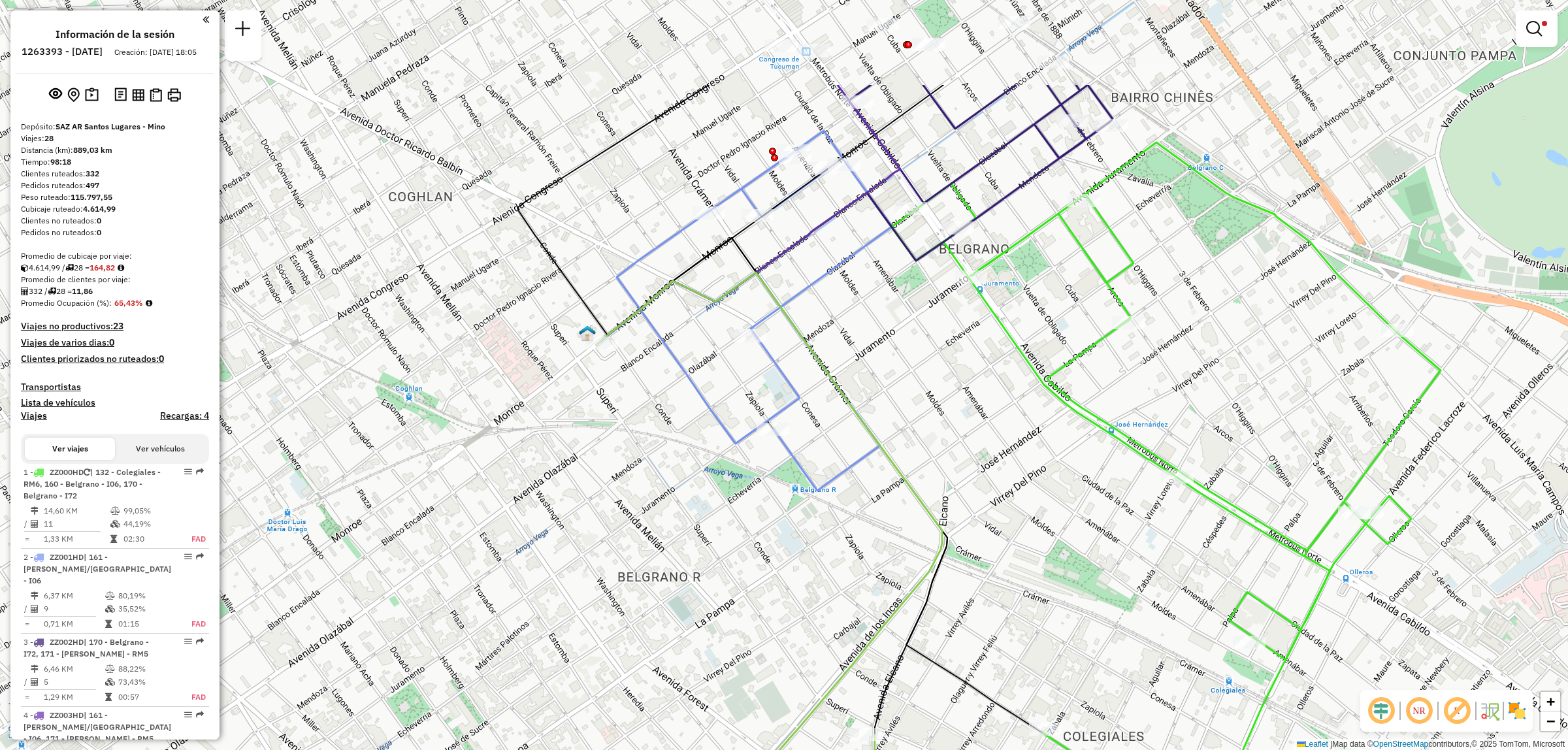
drag, startPoint x: 586, startPoint y: 267, endPoint x: 612, endPoint y: 427, distance: 162.1
click at [612, 427] on div "Limpiar filtros Ventana de servicio Día de servicio Capacidad Transportistas Ve…" at bounding box center [784, 375] width 1568 height 750
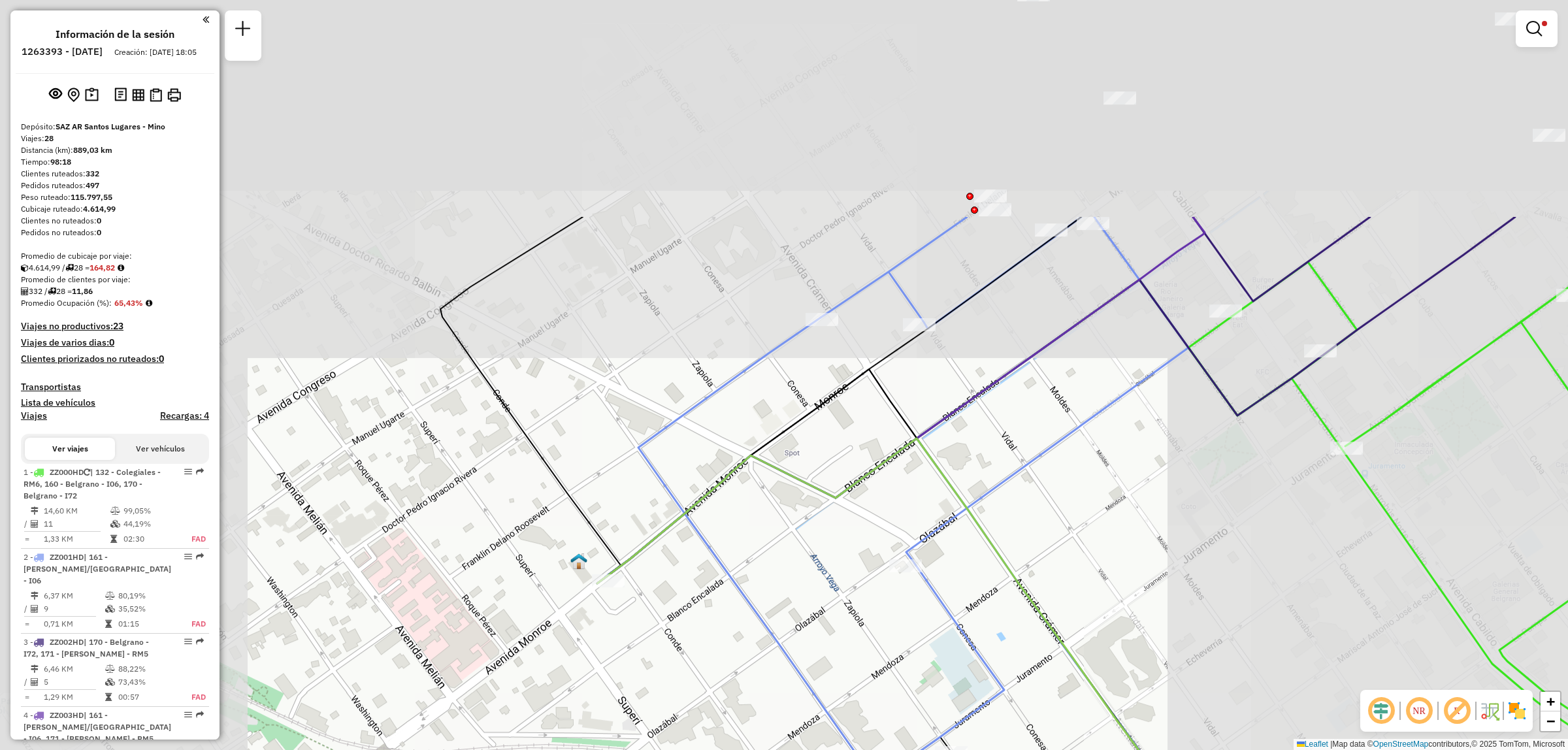
drag, startPoint x: 811, startPoint y: 382, endPoint x: 758, endPoint y: 516, distance: 144.1
click at [759, 520] on div "Limpiar filtros Ventana de servicio Día de servicio Capacidad Transportistas Ve…" at bounding box center [784, 375] width 1568 height 750
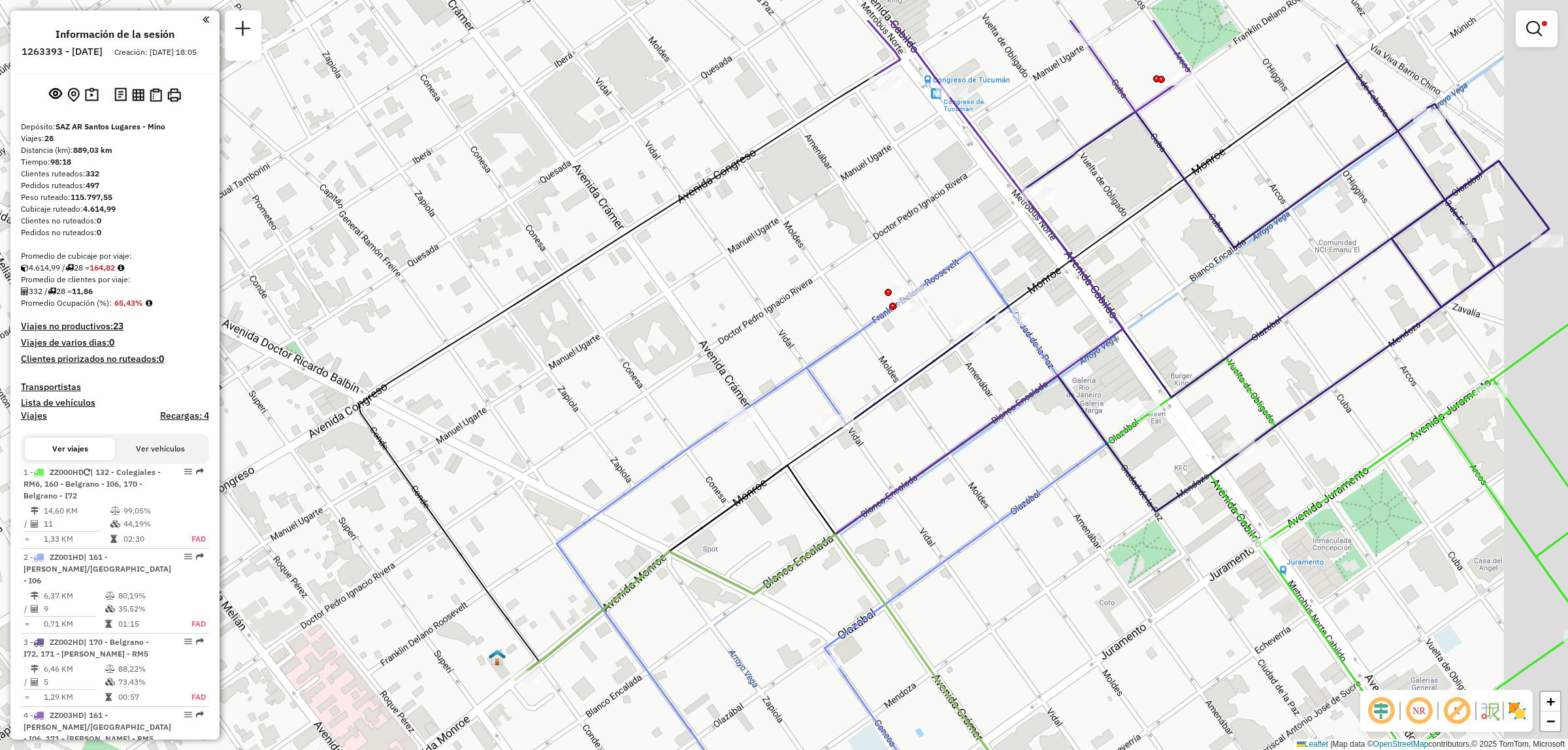
drag, startPoint x: 949, startPoint y: 344, endPoint x: 906, endPoint y: 443, distance: 107.9
click at [906, 443] on icon at bounding box center [931, 362] width 832 height 634
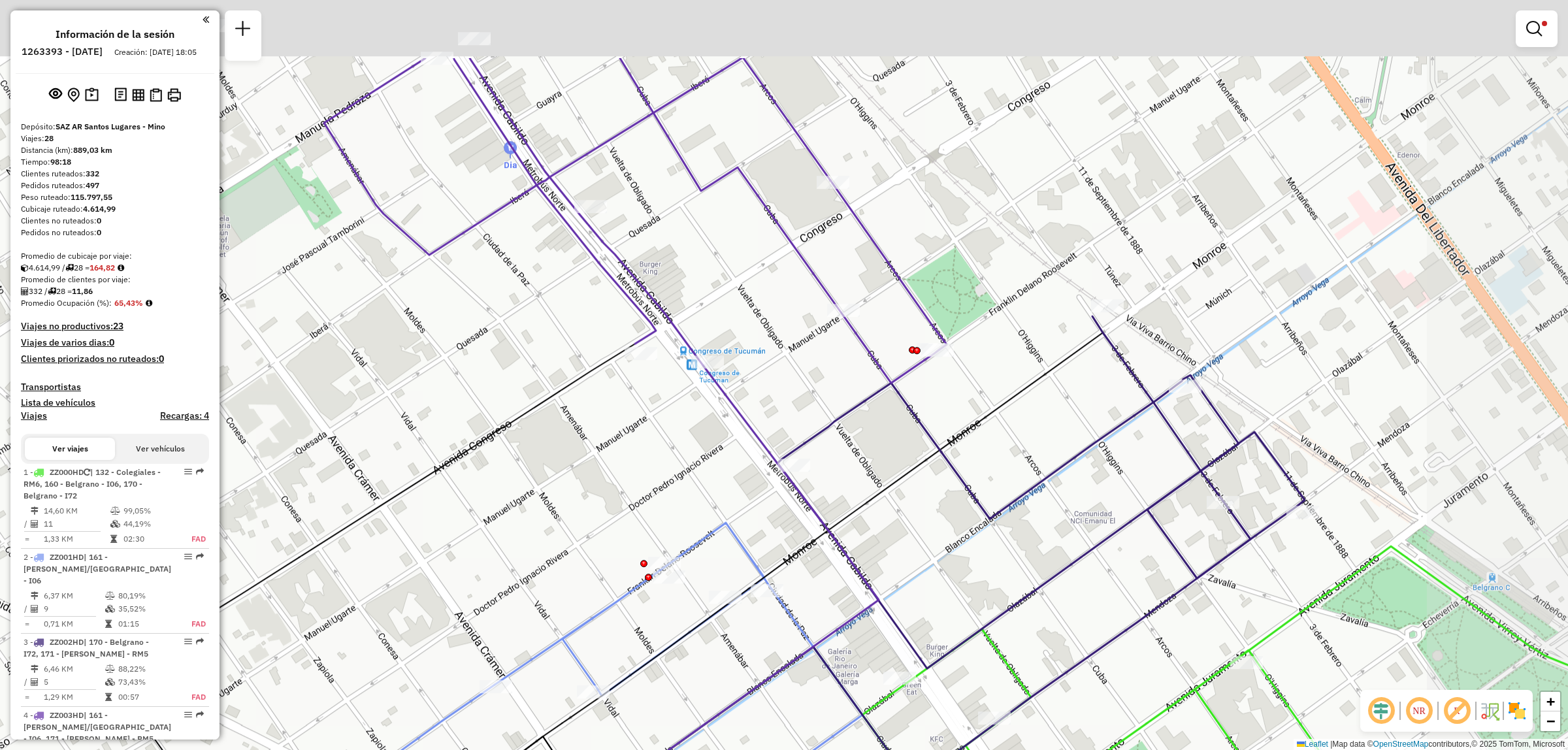
drag, startPoint x: 1222, startPoint y: 280, endPoint x: 1111, endPoint y: 389, distance: 155.6
click at [1111, 389] on div "Limpiar filtros Ventana de servicio Día de servicio Capacidad Transportistas Ve…" at bounding box center [784, 375] width 1568 height 750
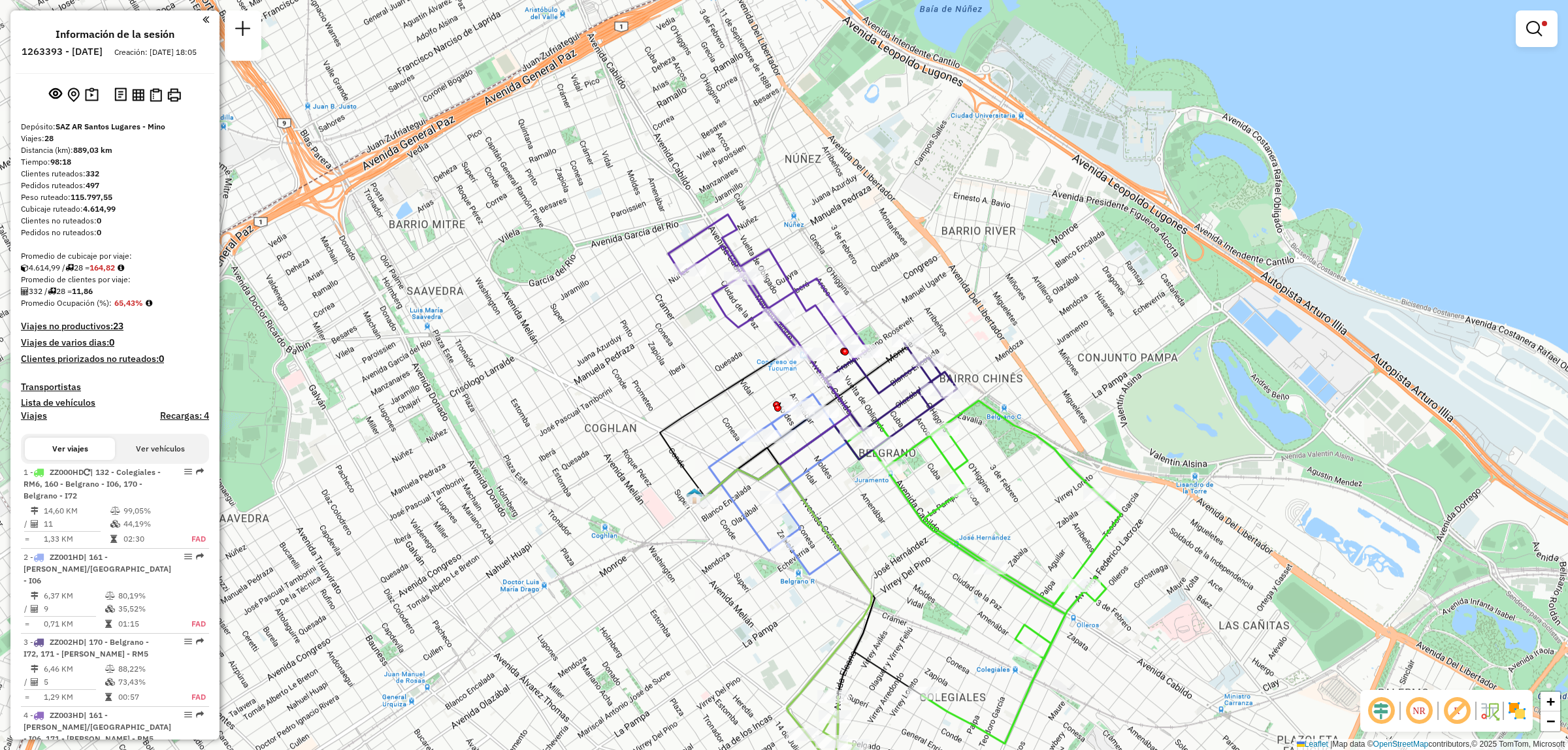
drag, startPoint x: 892, startPoint y: 569, endPoint x: 868, endPoint y: 510, distance: 63.7
click at [868, 510] on div "Limpiar filtros Ventana de servicio Día de servicio Capacidad Transportistas Ve…" at bounding box center [784, 375] width 1568 height 750
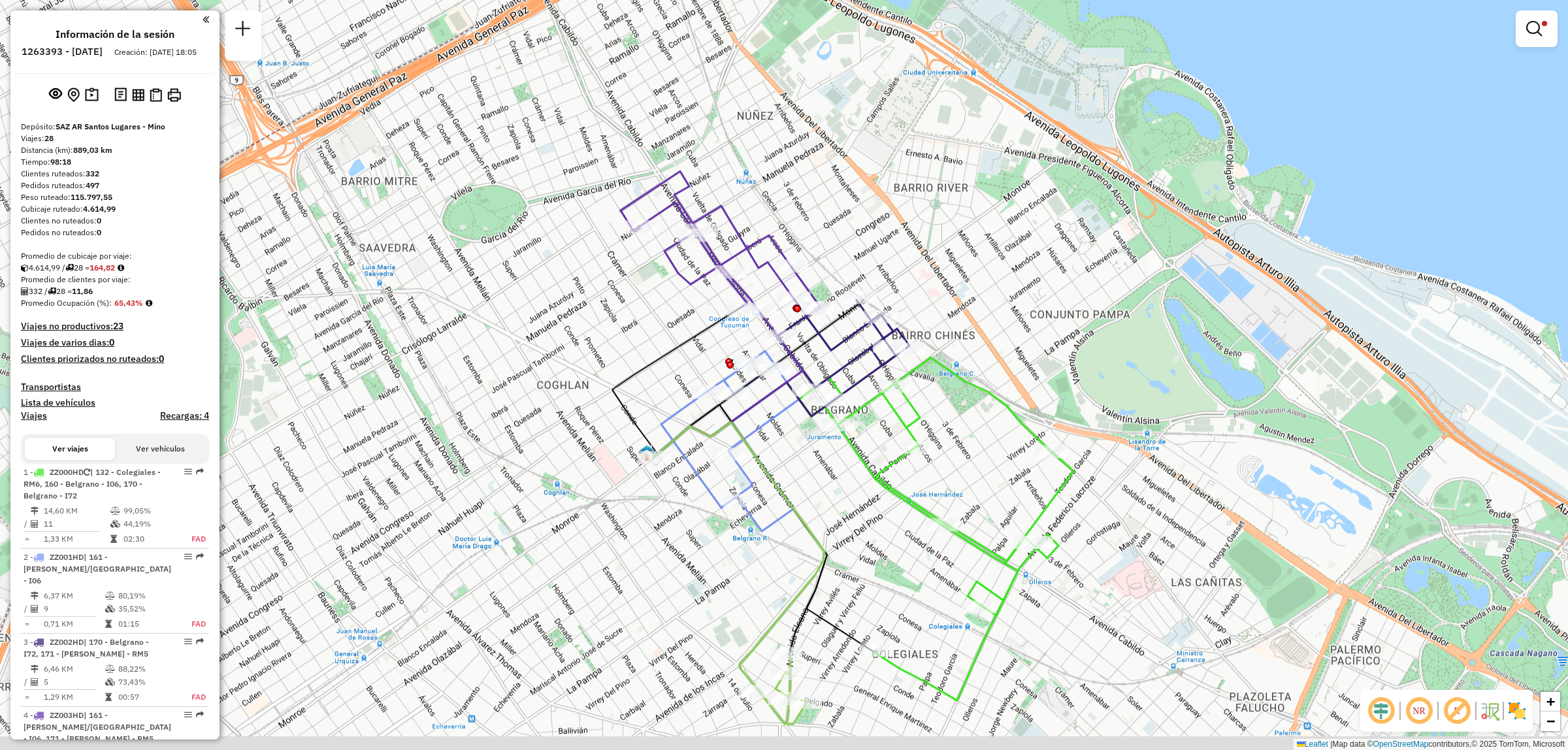
drag, startPoint x: 868, startPoint y: 680, endPoint x: 791, endPoint y: 611, distance: 103.4
click at [793, 612] on div "Limpiar filtros Ventana de servicio Día de servicio Capacidad Transportistas Ve…" at bounding box center [784, 375] width 1568 height 750
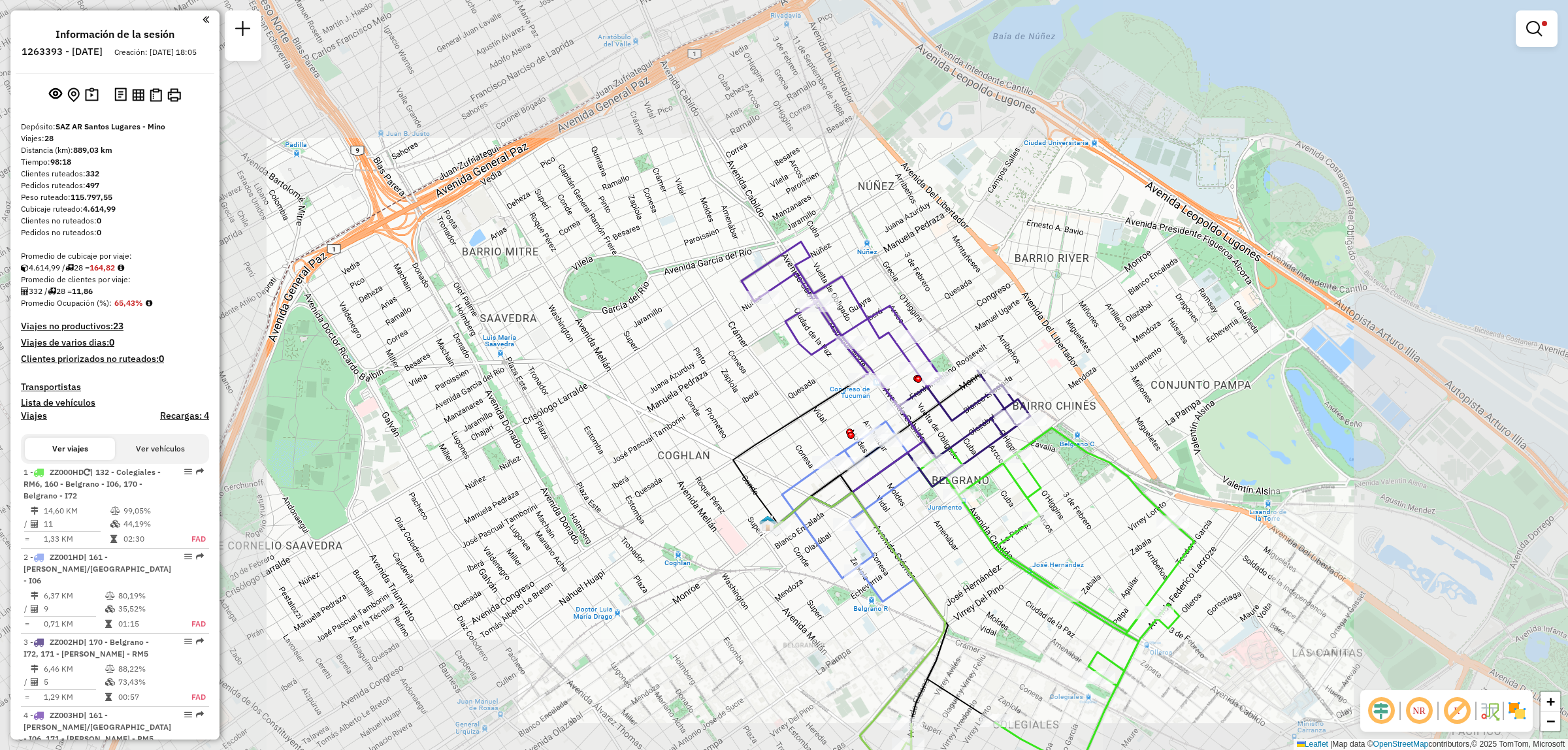
drag, startPoint x: 1134, startPoint y: 672, endPoint x: 1125, endPoint y: 612, distance: 60.7
click at [1125, 612] on div "Limpiar filtros Ventana de servicio Día de servicio Capacidad Transportistas Ve…" at bounding box center [784, 375] width 1568 height 750
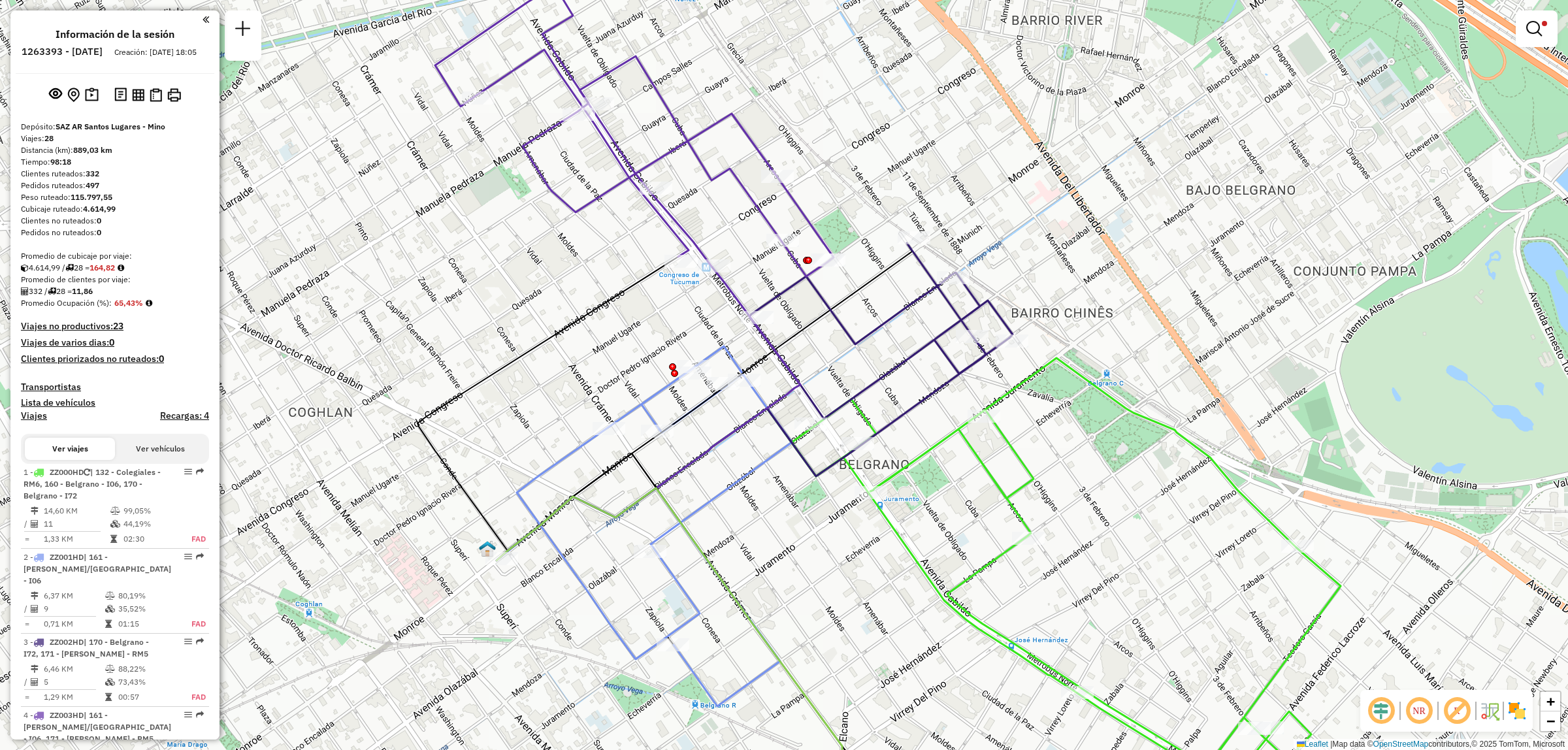
drag, startPoint x: 1173, startPoint y: 733, endPoint x: 1102, endPoint y: 625, distance: 129.2
click at [1102, 627] on div "Limpiar filtros Ventana de servicio Día de servicio Capacidad Transportistas Ve…" at bounding box center [784, 375] width 1568 height 750
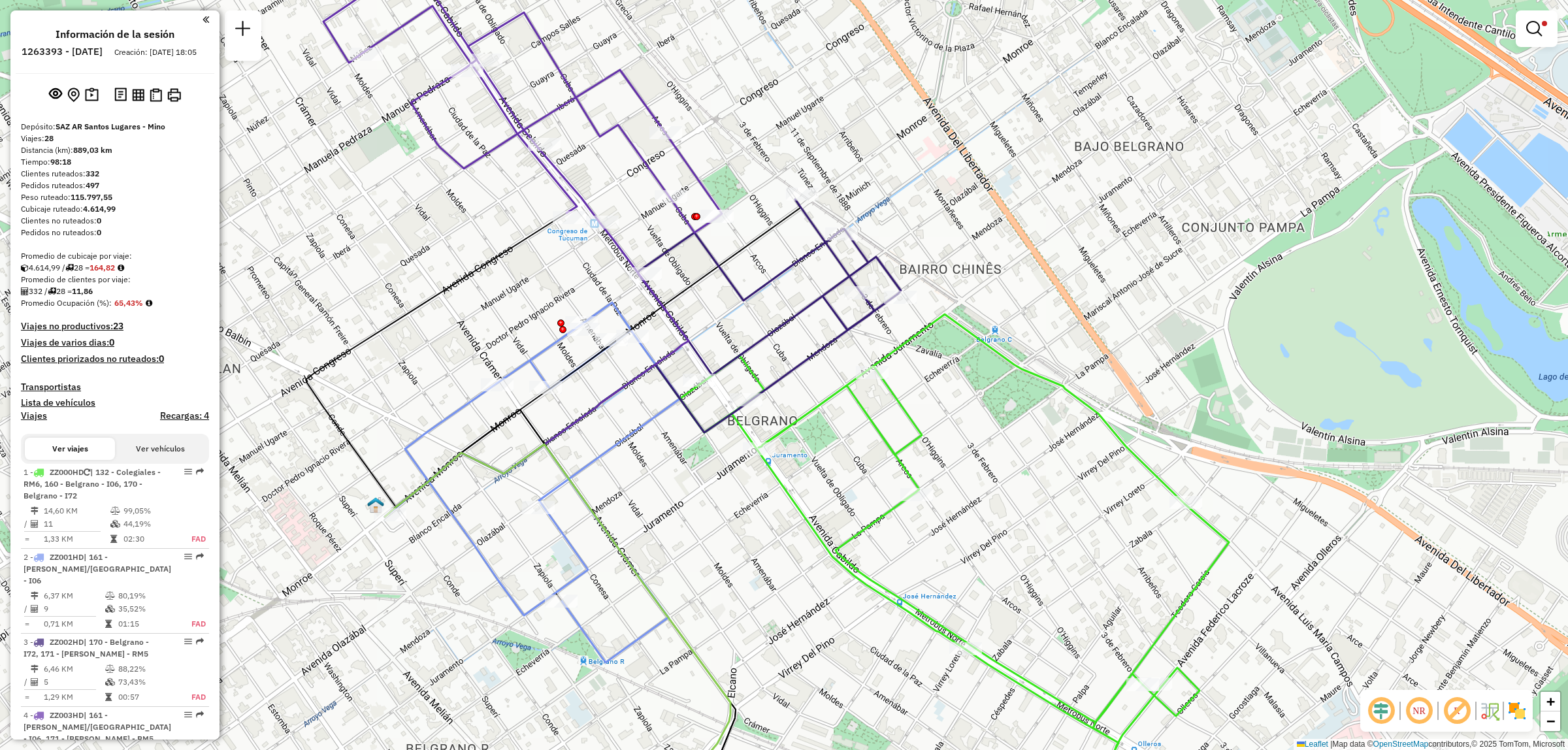
drag, startPoint x: 737, startPoint y: 279, endPoint x: 732, endPoint y: 334, distance: 55.2
click at [732, 334] on div "Limpiar filtros Ventana de servicio Día de servicio Capacidad Transportistas Ve…" at bounding box center [784, 375] width 1568 height 750
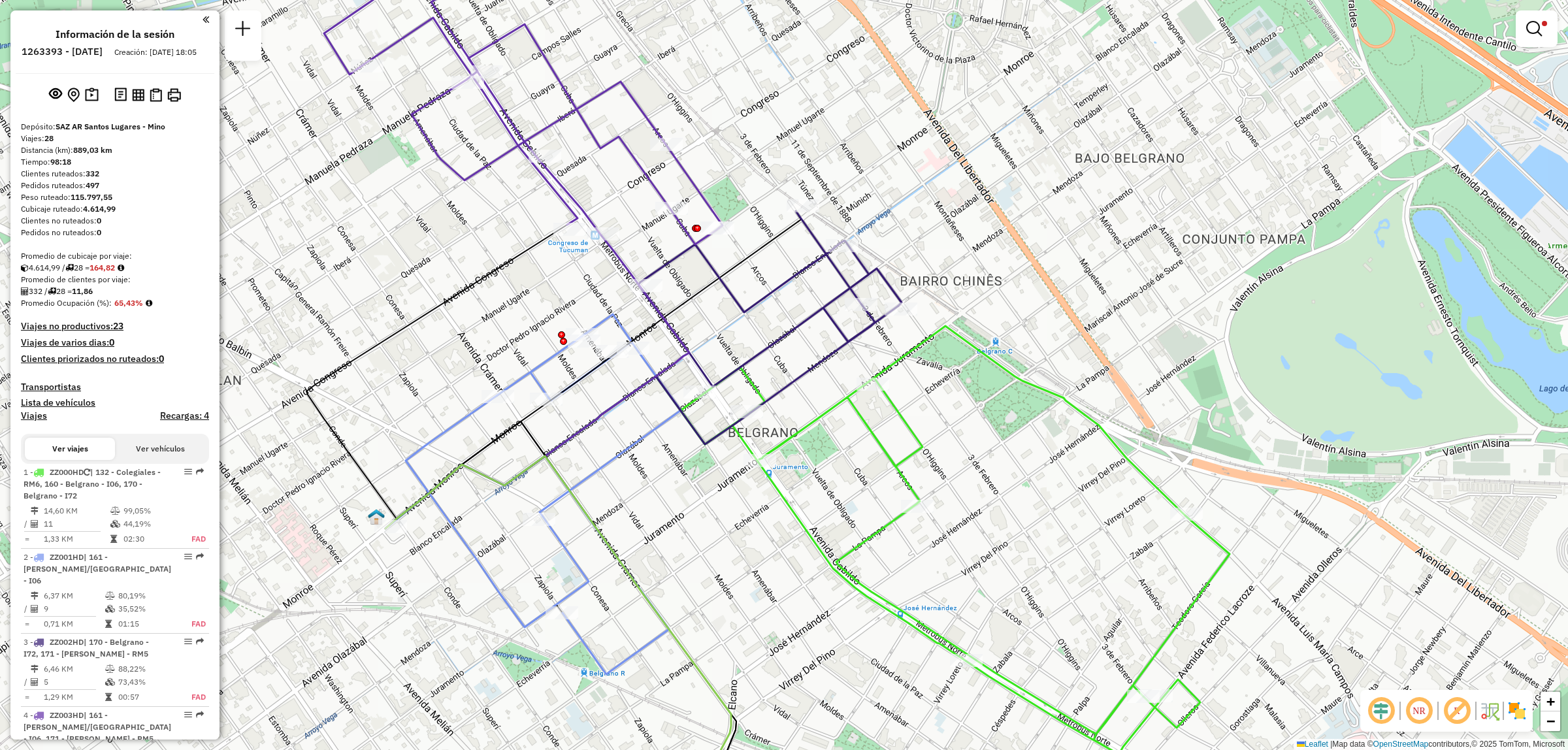
drag, startPoint x: 432, startPoint y: 437, endPoint x: 510, endPoint y: 445, distance: 78.4
click at [446, 433] on icon at bounding box center [441, 462] width 112 height 133
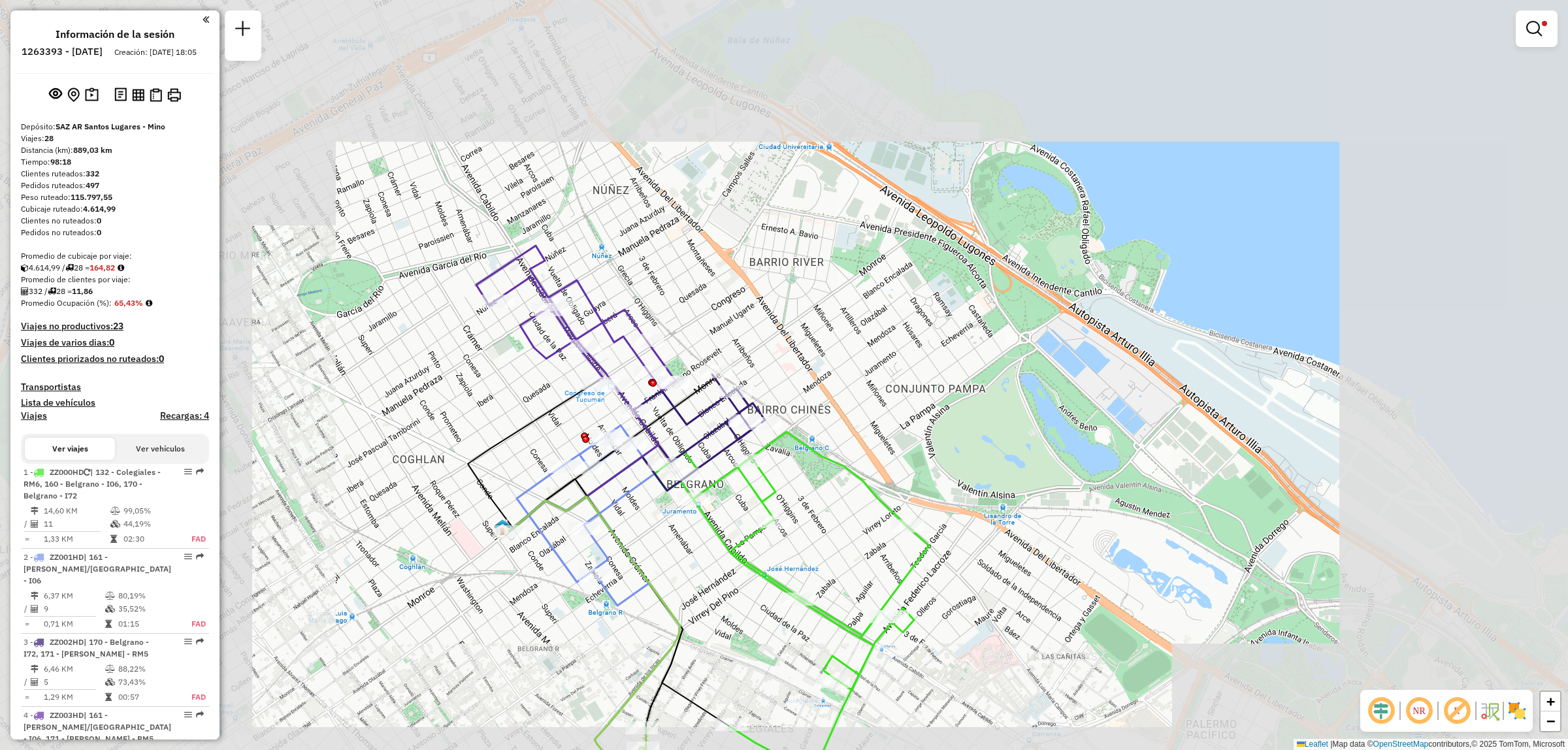
drag, startPoint x: 729, startPoint y: 596, endPoint x: 680, endPoint y: 557, distance: 62.6
click at [691, 563] on div "Limpiar filtros Ventana de servicio Día de servicio Capacidad Transportistas Ve…" at bounding box center [784, 375] width 1568 height 750
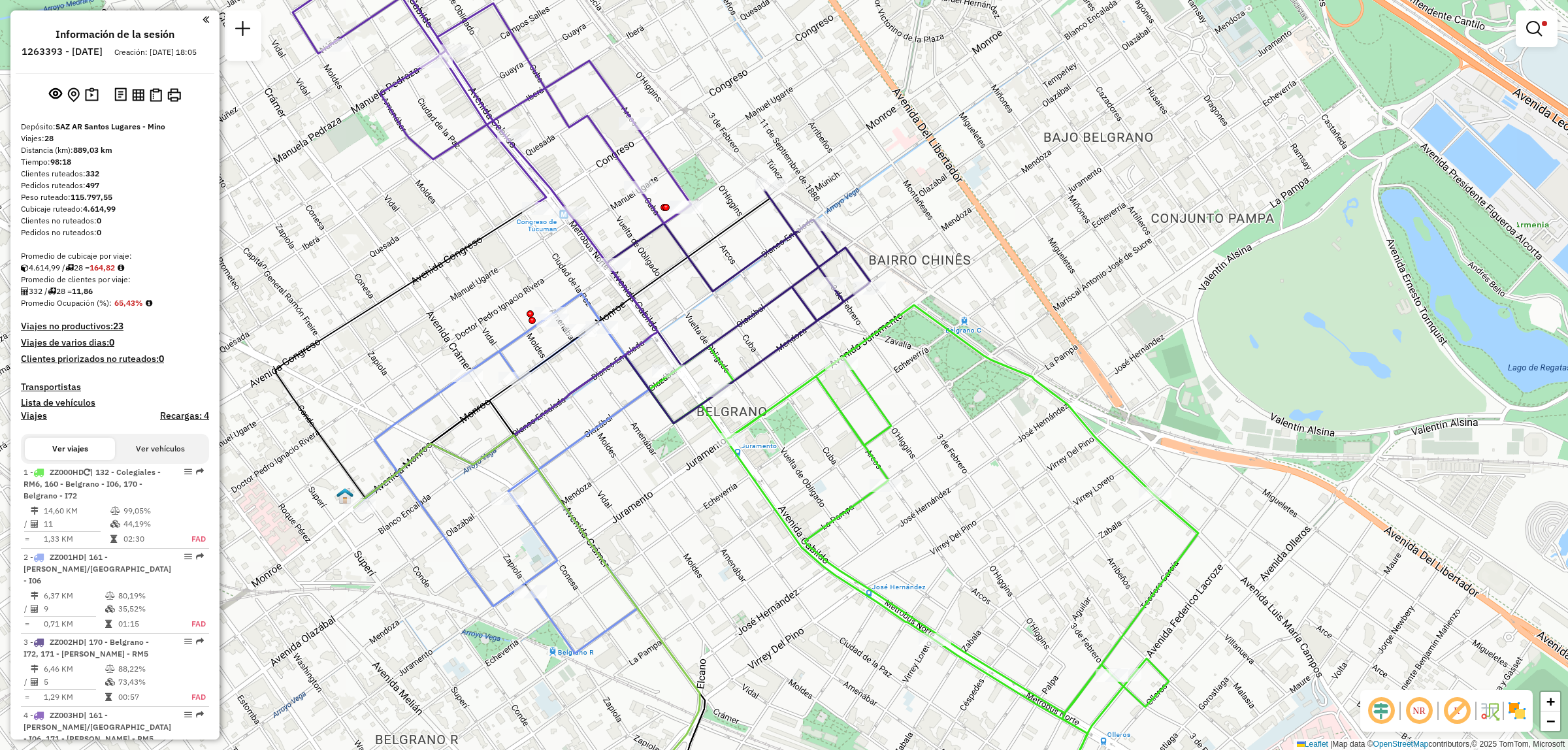
drag, startPoint x: 667, startPoint y: 511, endPoint x: 668, endPoint y: 497, distance: 14.0
click at [668, 497] on div "Ruta 2 - Placa ZZ001HD 0000003018 - Rodriguez Alfredo Enrique Limpiar filtros V…" at bounding box center [784, 375] width 1568 height 750
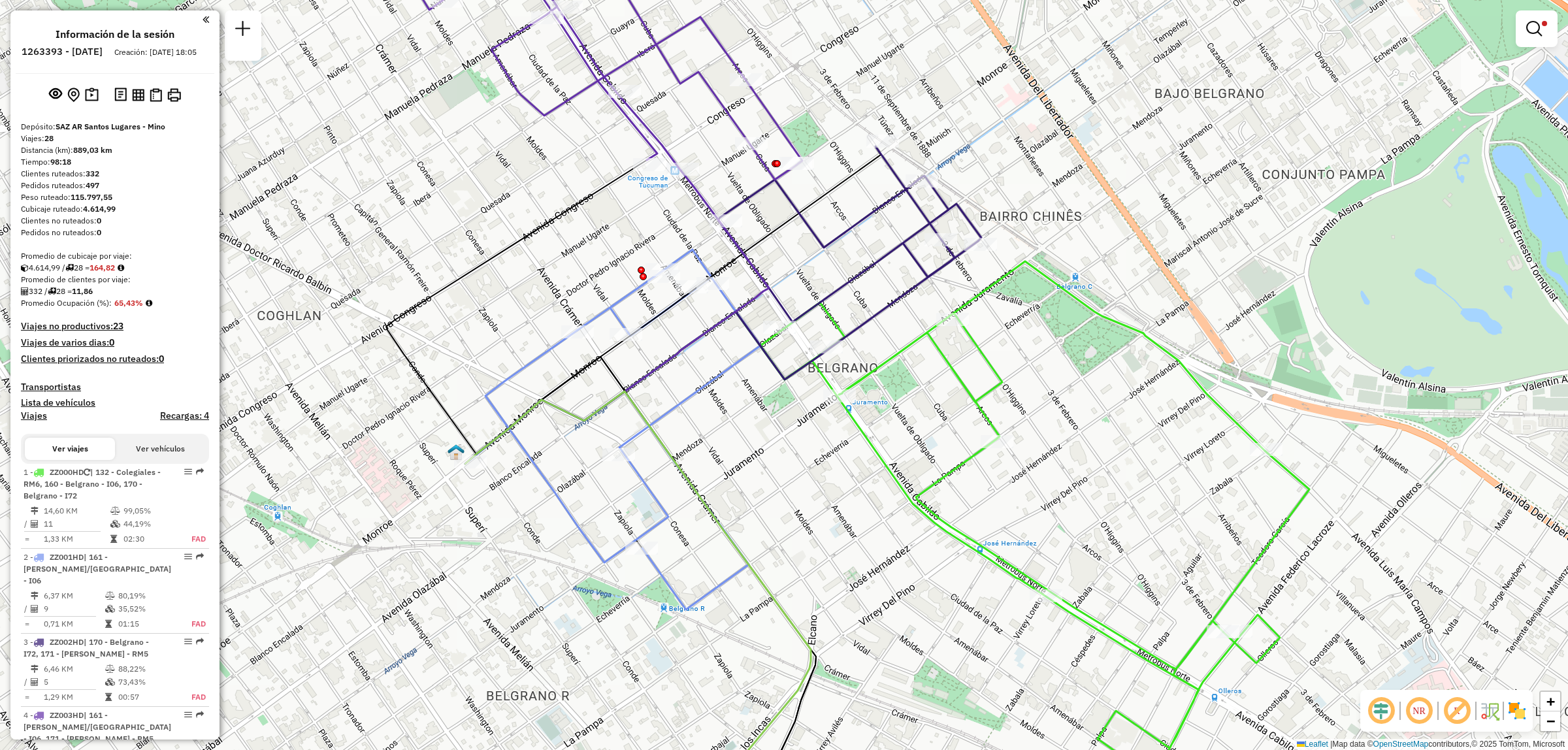
drag, startPoint x: 678, startPoint y: 416, endPoint x: 674, endPoint y: 426, distance: 10.8
click at [680, 422] on div "Limpiar filtros Ventana de servicio Día de servicio Capacidad Transportistas Ve…" at bounding box center [784, 375] width 1568 height 750
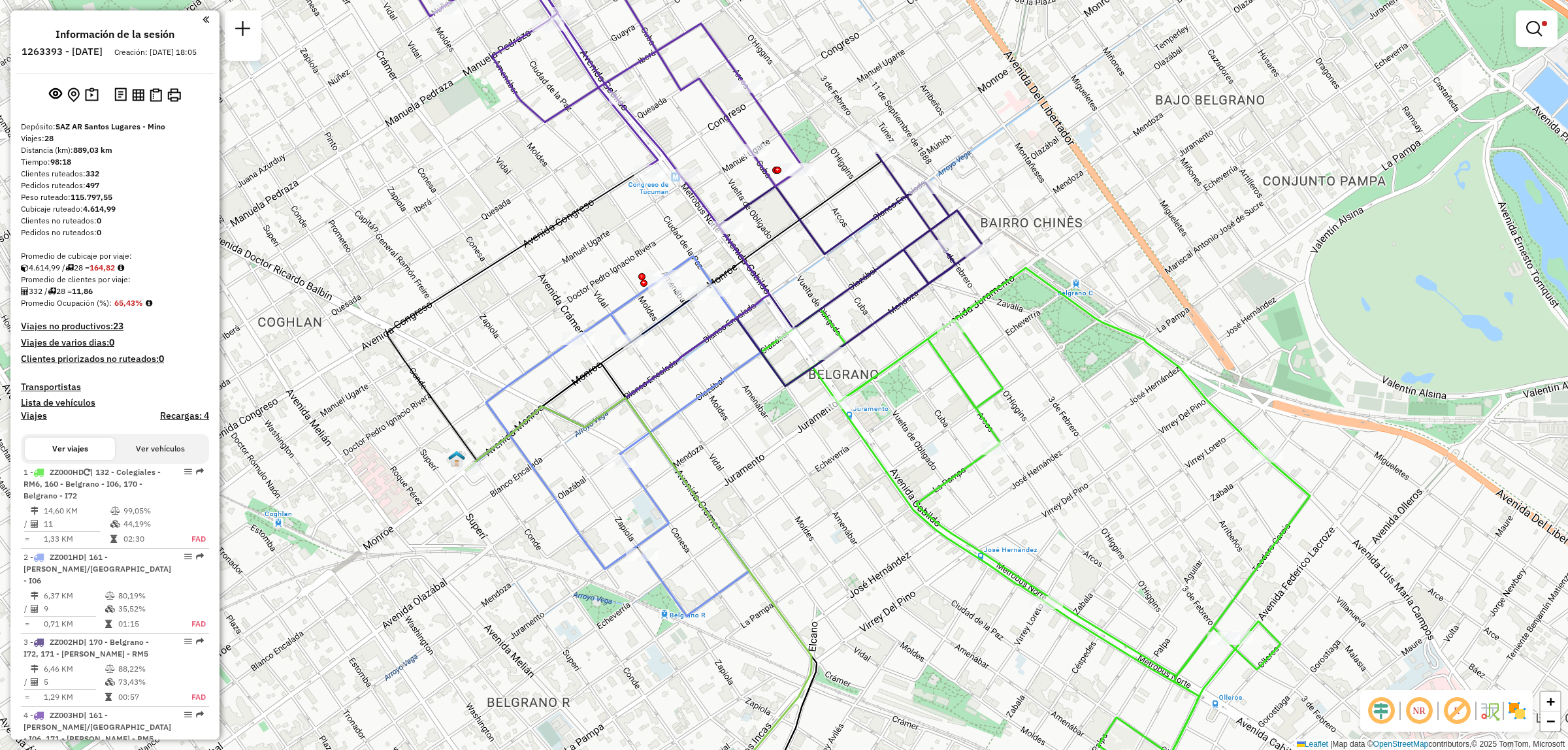
drag, startPoint x: 665, startPoint y: 461, endPoint x: 665, endPoint y: 469, distance: 8.0
click at [665, 469] on div "Limpiar filtros Ventana de servicio Día de servicio Capacidad Transportistas Ve…" at bounding box center [784, 375] width 1568 height 750
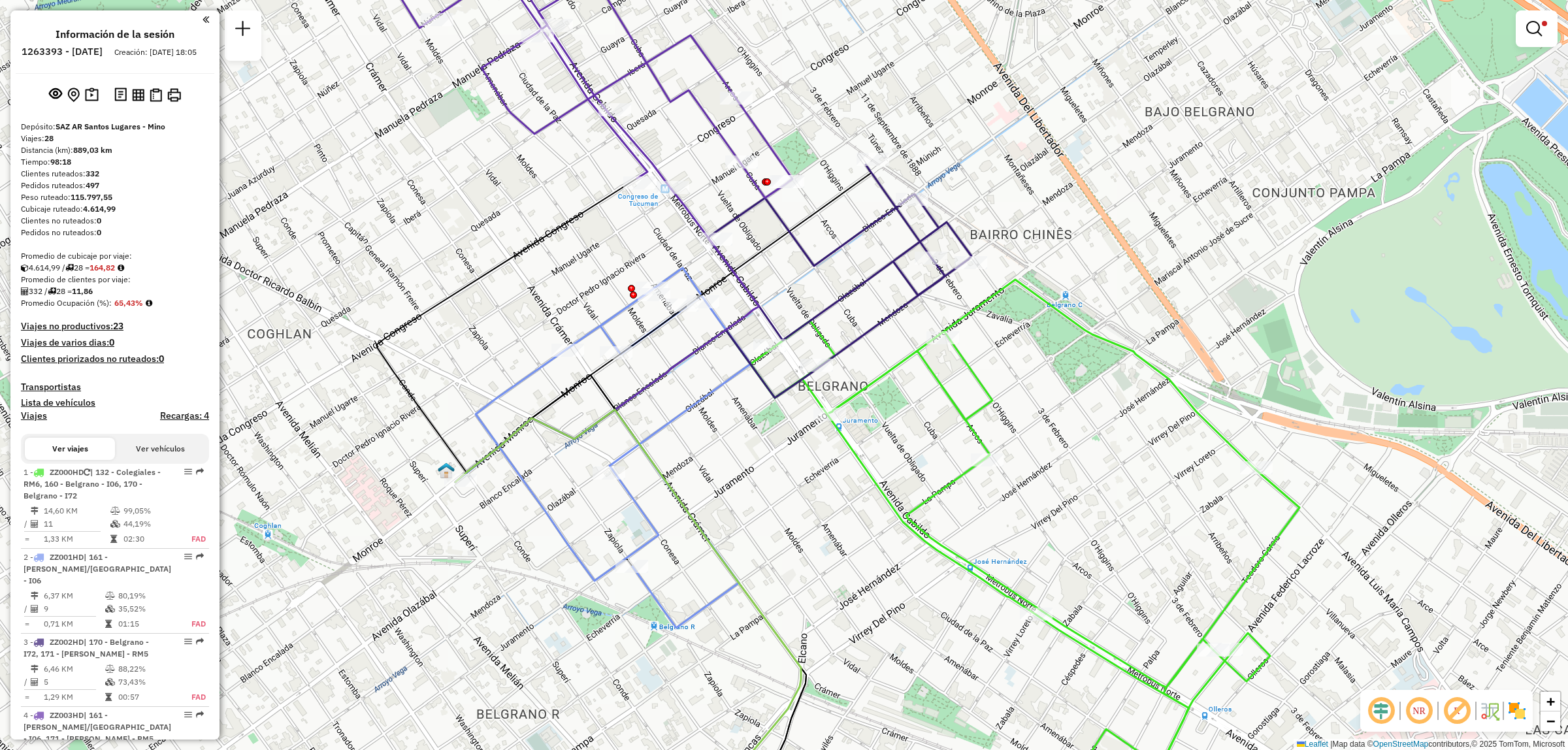
drag, startPoint x: 823, startPoint y: 618, endPoint x: 782, endPoint y: 322, distance: 298.8
click at [787, 368] on div "Limpiar filtros Ventana de servicio Día de servicio Capacidad Transportistas Ve…" at bounding box center [784, 375] width 1568 height 750
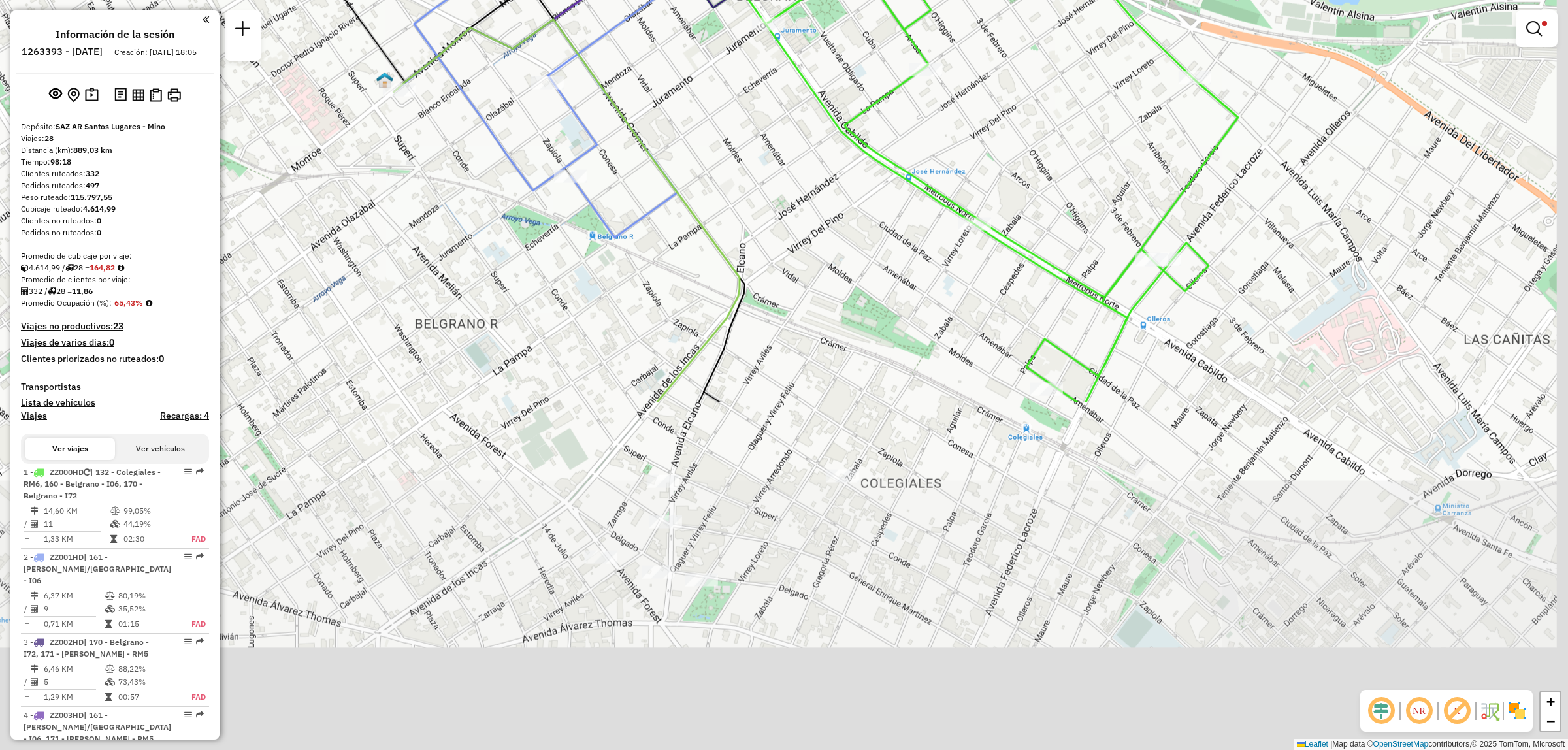
click at [772, 377] on div "Limpiar filtros Ventana de servicio Día de servicio Capacidad Transportistas Ve…" at bounding box center [784, 375] width 1568 height 750
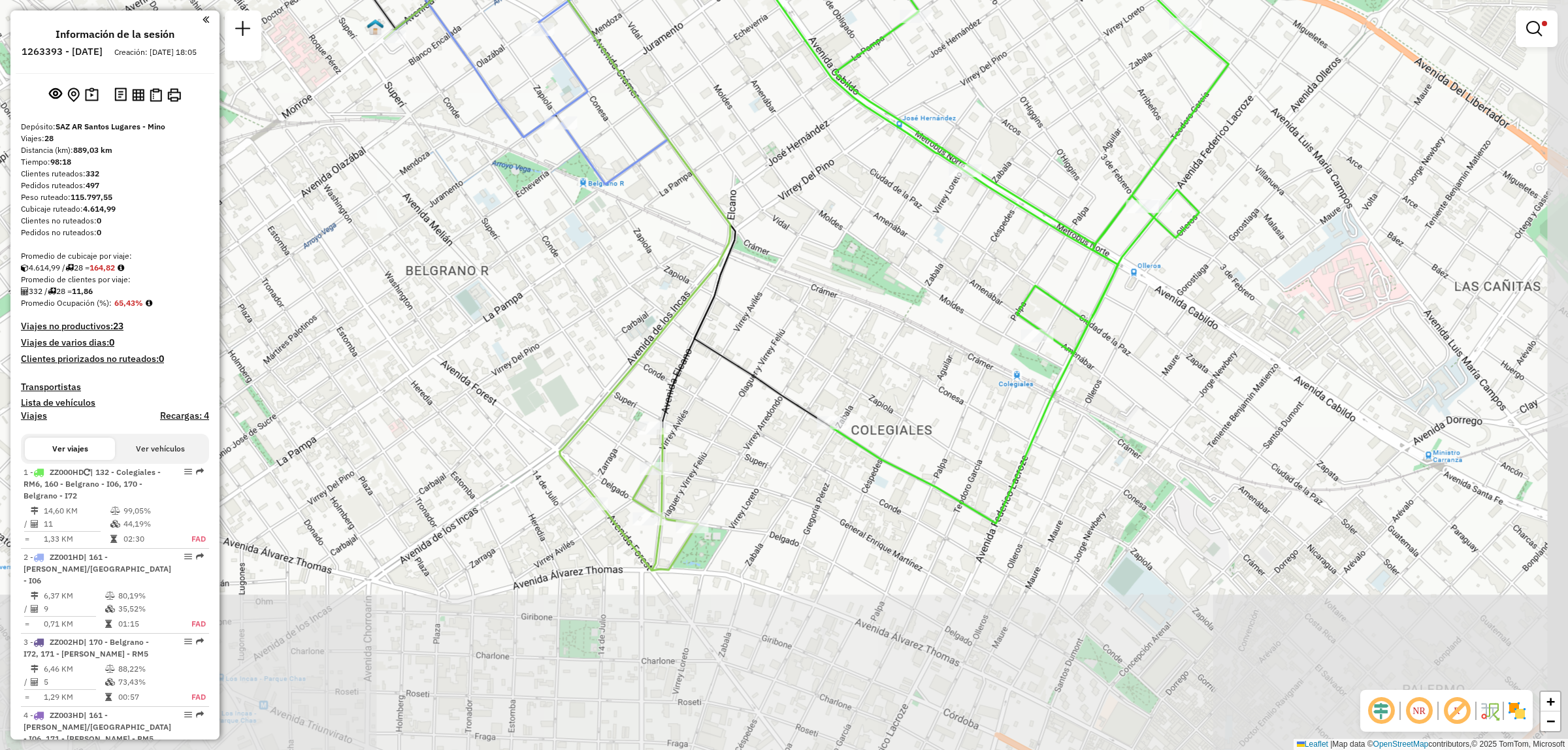
drag, startPoint x: 772, startPoint y: 389, endPoint x: 706, endPoint y: 493, distance: 123.2
click at [712, 427] on icon at bounding box center [607, 179] width 446 height 495
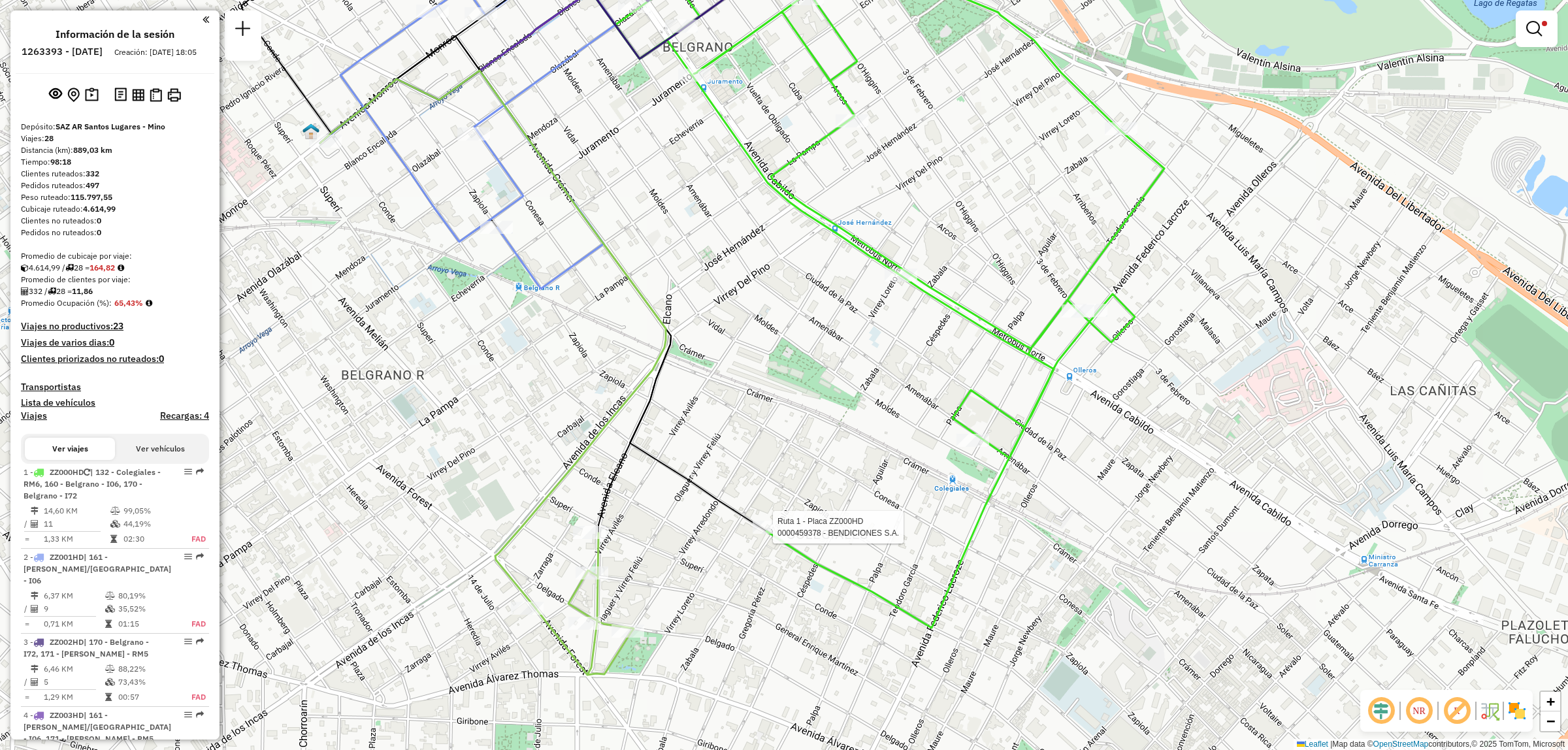
click at [785, 589] on div "Ruta 1 - Placa ZZ000HD 0000459378 - BENDICIONES S.A. Limpiar filtros Ventana de…" at bounding box center [784, 375] width 1568 height 750
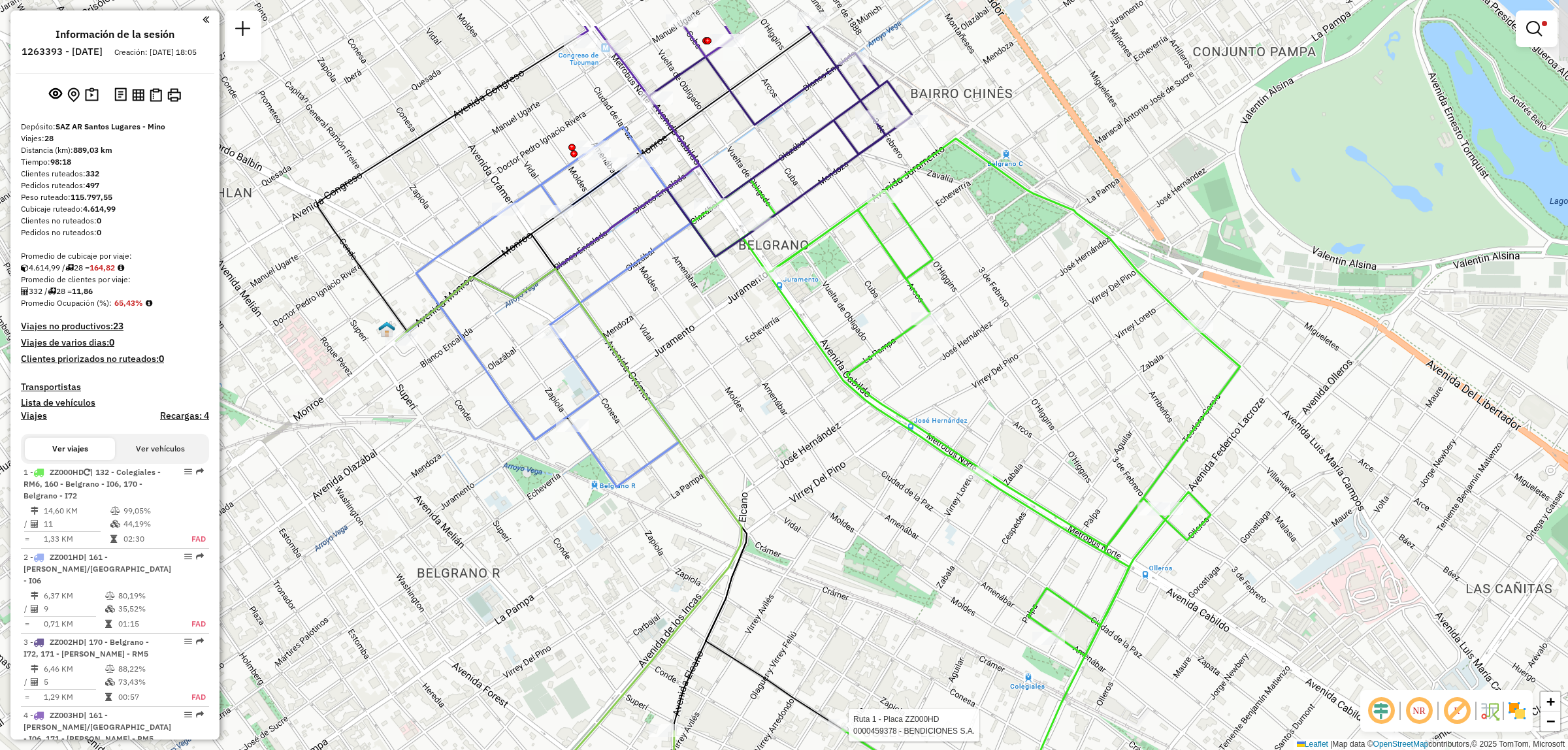
drag, startPoint x: 706, startPoint y: 461, endPoint x: 717, endPoint y: 500, distance: 40.5
click at [717, 500] on div "Ruta 1 - Placa ZZ000HD 0000459378 - BENDICIONES S.A. Limpiar filtros Ventana de…" at bounding box center [784, 375] width 1568 height 750
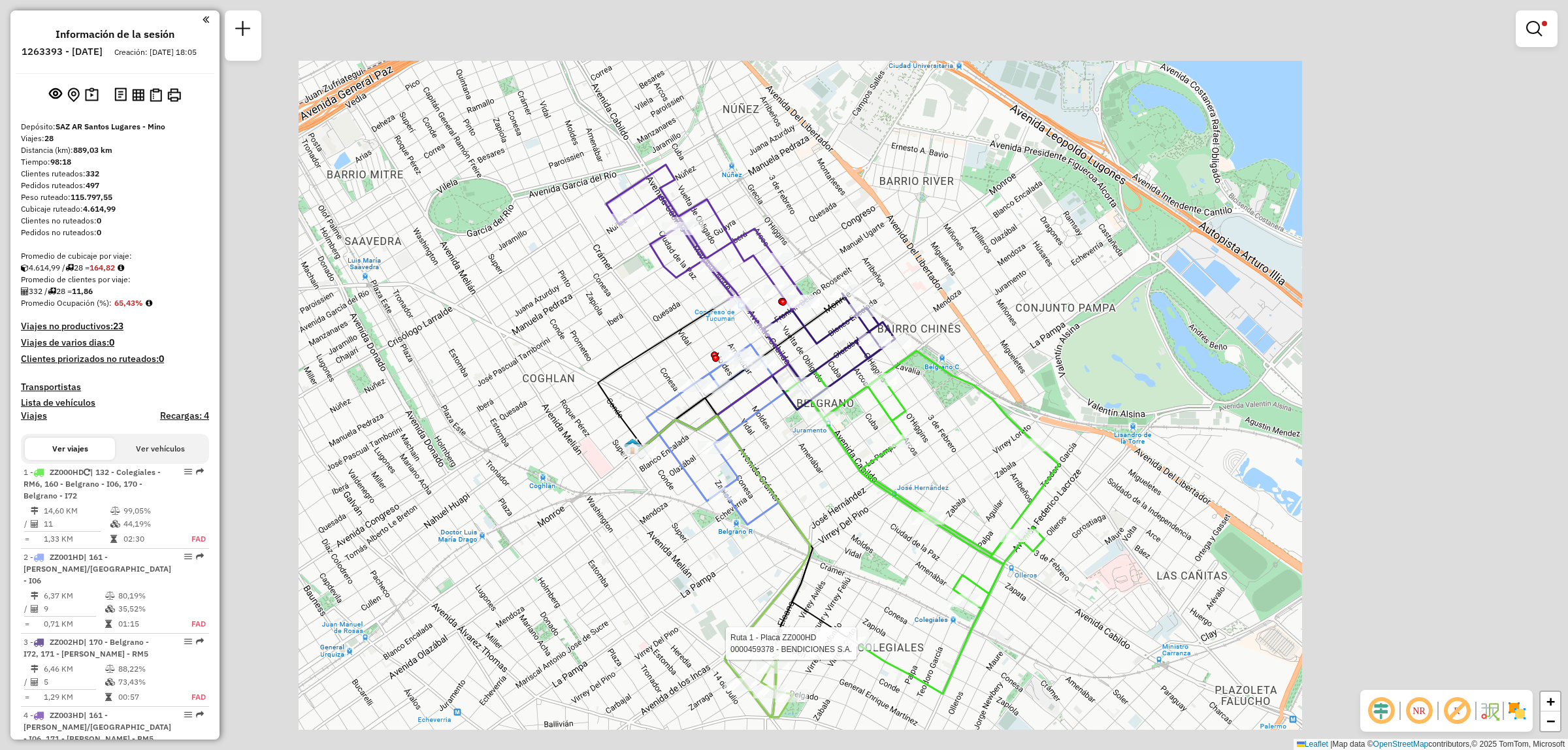
drag, startPoint x: 808, startPoint y: 488, endPoint x: 700, endPoint y: 349, distance: 176.0
click at [691, 343] on div "Ruta 1 - Placa ZZ000HD 0000459378 - BENDICIONES S.A. Limpiar filtros Ventana de…" at bounding box center [784, 375] width 1568 height 750
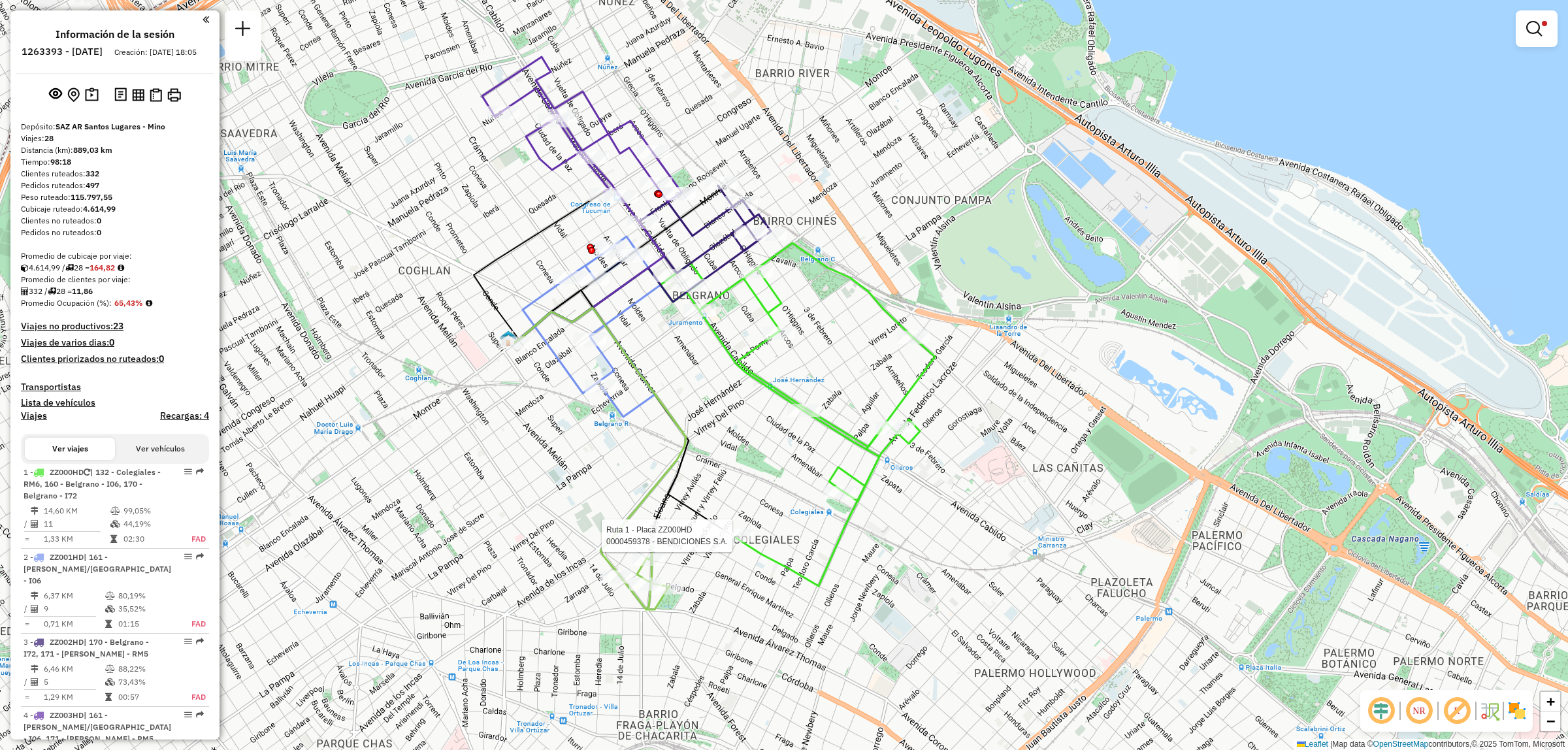
click at [738, 470] on div "Ruta 1 - Placa ZZ000HD 0000459378 - BENDICIONES S.A. Limpiar filtros Ventana de…" at bounding box center [784, 375] width 1568 height 750
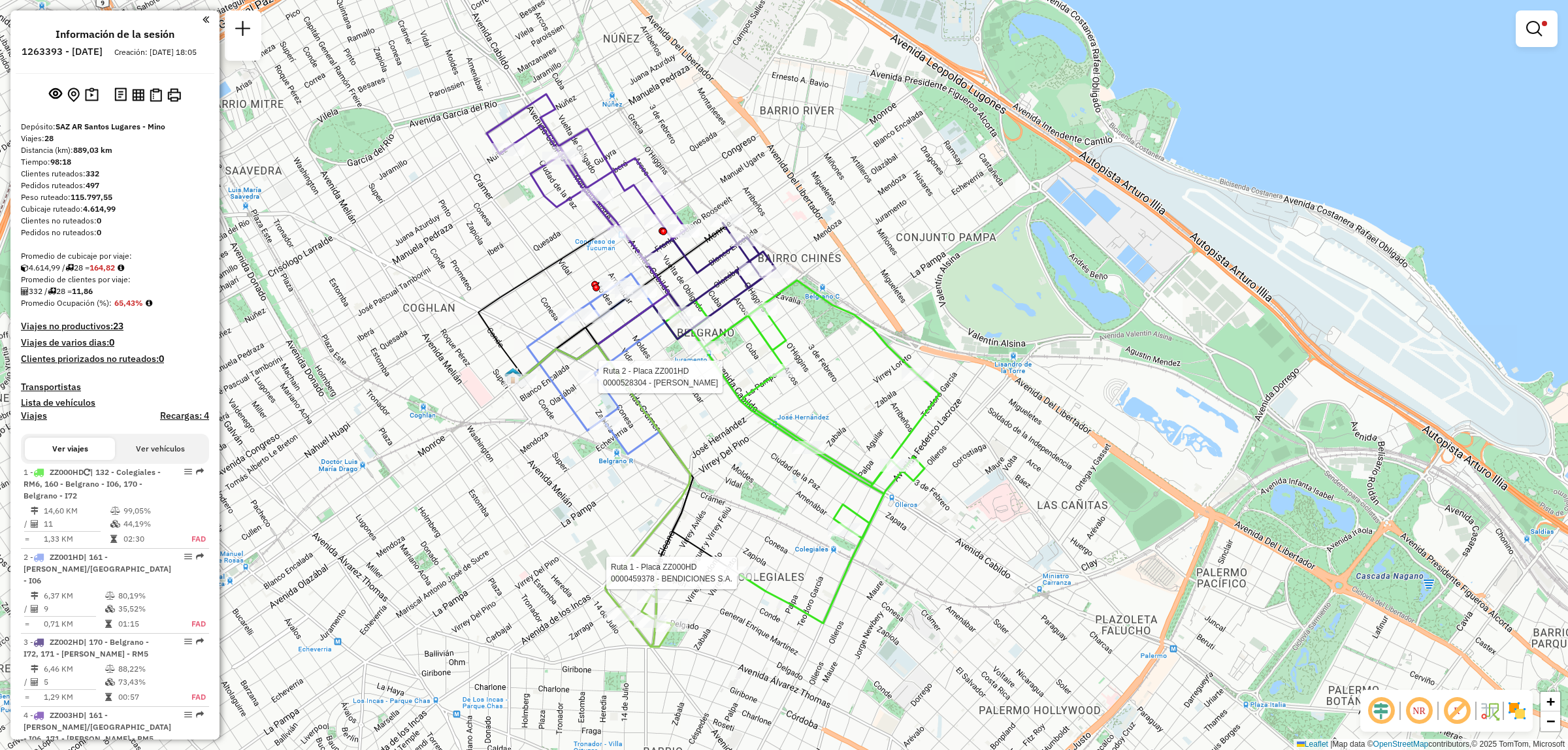
drag, startPoint x: 591, startPoint y: 383, endPoint x: 590, endPoint y: 356, distance: 27.0
click at [593, 383] on div at bounding box center [594, 376] width 32 height 13
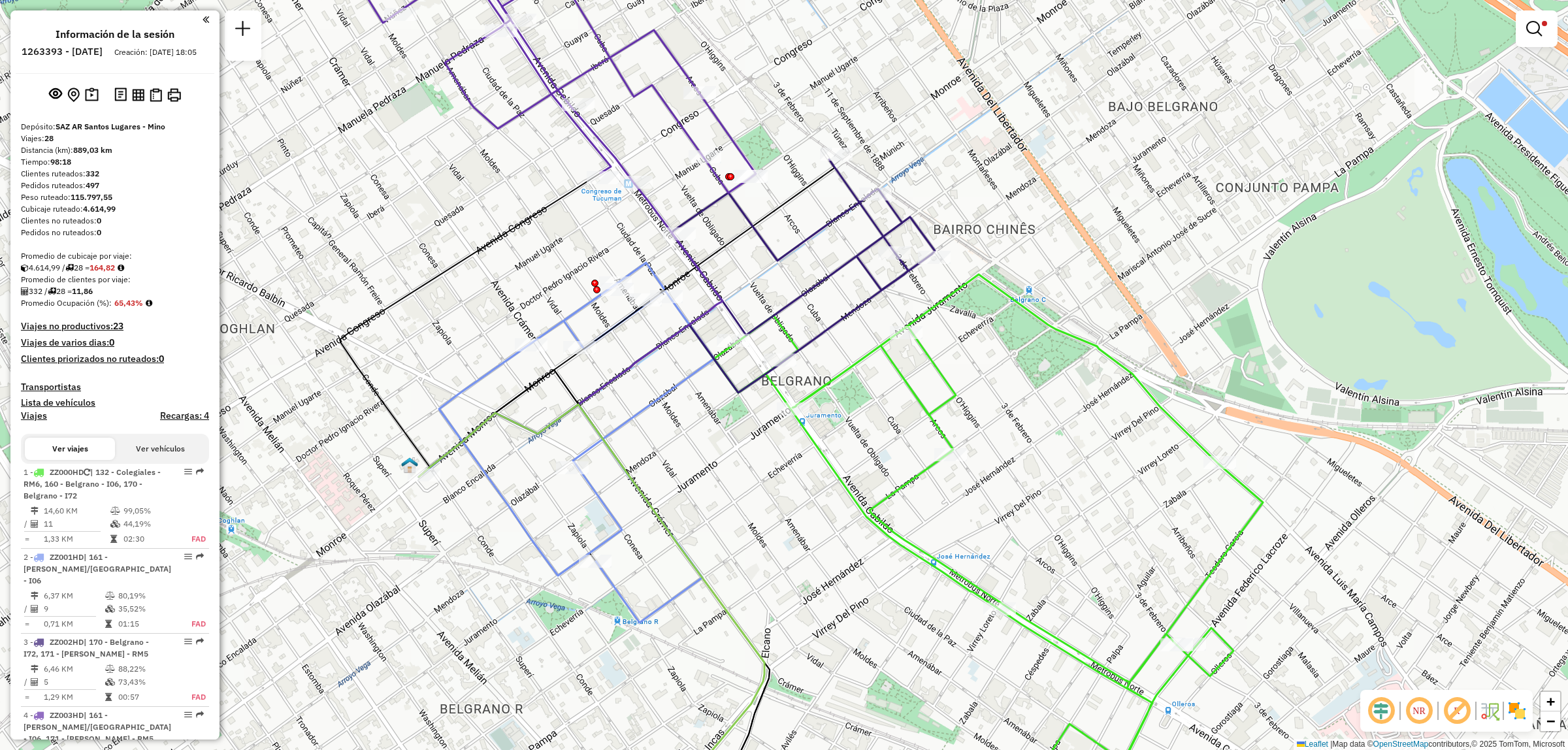
drag, startPoint x: 853, startPoint y: 328, endPoint x: 841, endPoint y: 354, distance: 28.6
click at [837, 351] on div "Ruta 1 - Placa ZZ000HD 0000459378 - BENDICIONES S.A. Limpiar filtros Ventana de…" at bounding box center [784, 375] width 1568 height 750
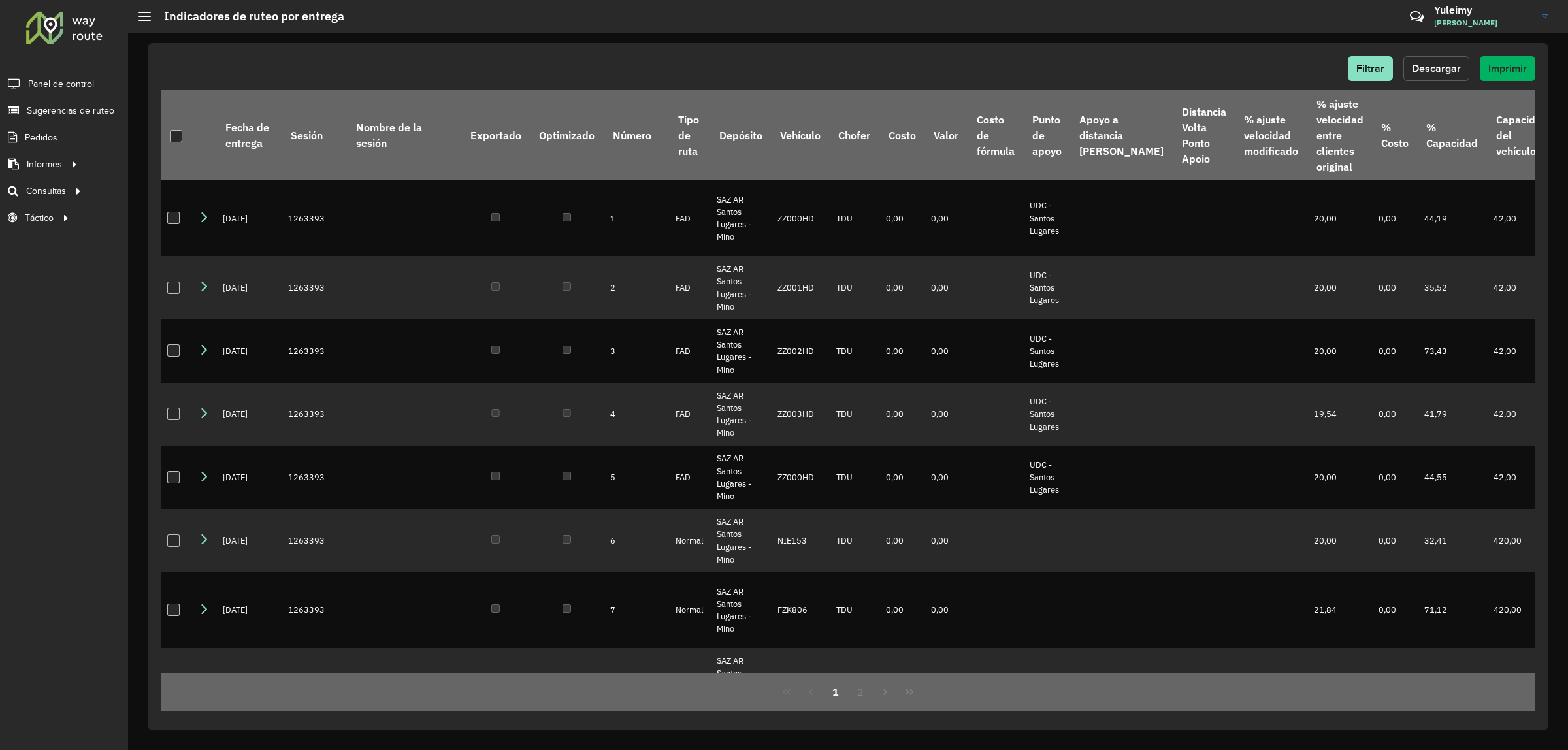
click at [1441, 63] on span "Descargar" at bounding box center [1436, 68] width 49 height 11
